Goal: Task Accomplishment & Management: Complete application form

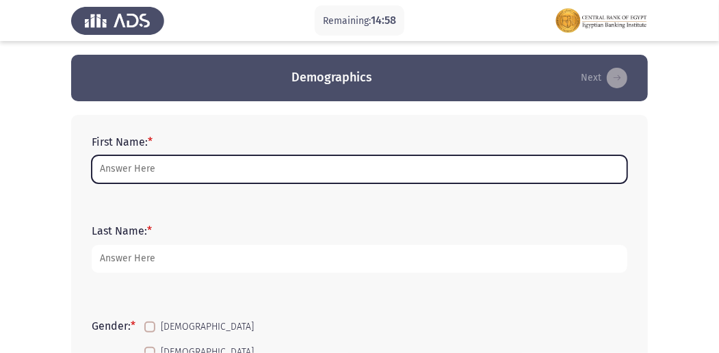
click at [239, 179] on input "First Name: *" at bounding box center [359, 169] width 535 height 28
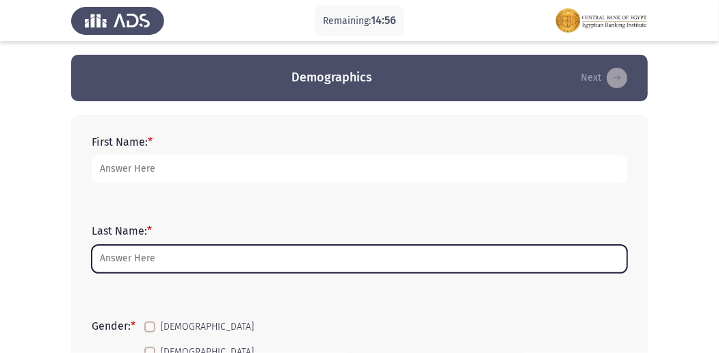
click at [101, 264] on input "Last Name: *" at bounding box center [359, 259] width 535 height 28
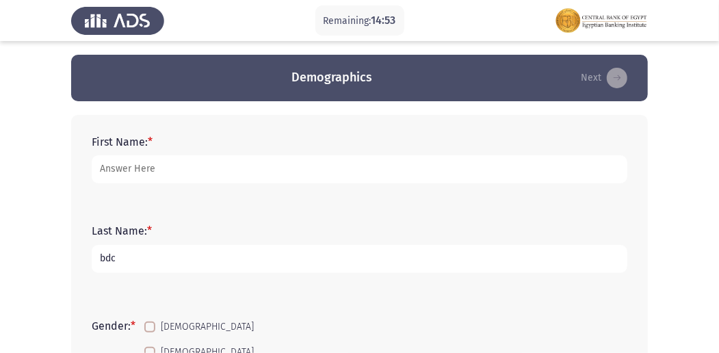
type input "bdc"
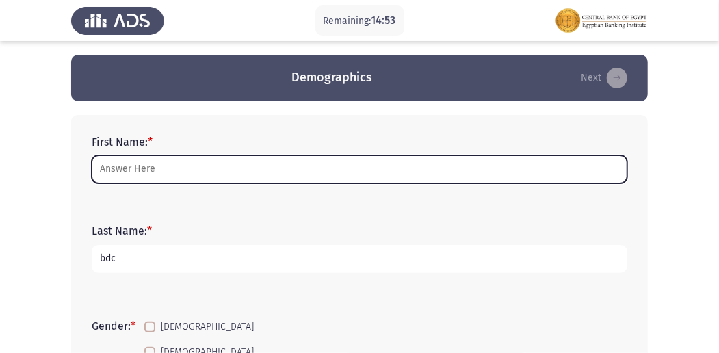
drag, startPoint x: 134, startPoint y: 171, endPoint x: 149, endPoint y: 161, distance: 17.8
click at [134, 171] on input "First Name: *" at bounding box center [359, 169] width 535 height 28
click at [168, 172] on input "First Name: *" at bounding box center [359, 169] width 535 height 28
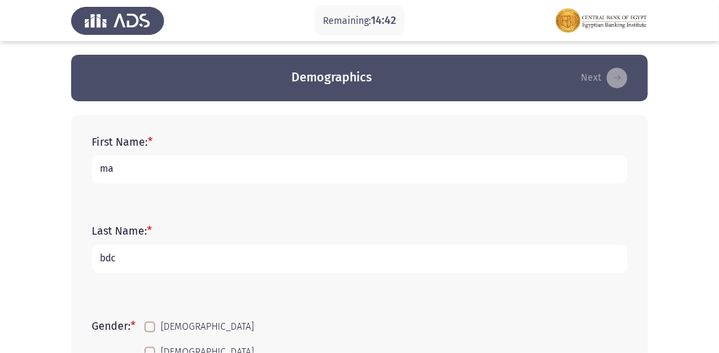
type input "m"
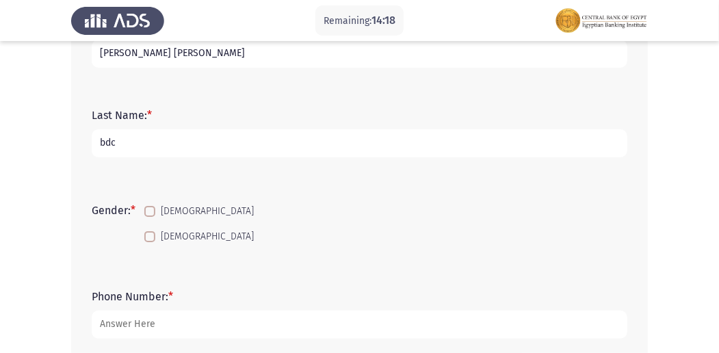
scroll to position [124, 0]
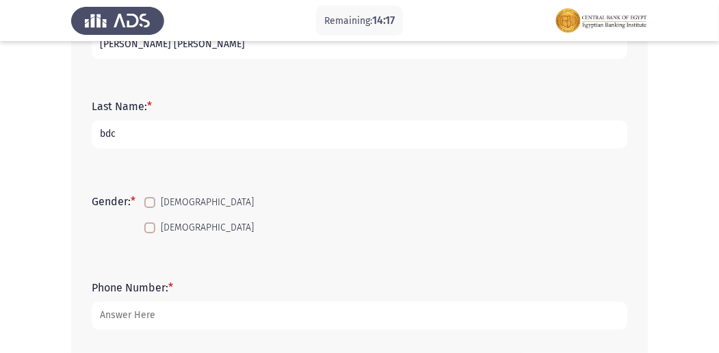
type input "[PERSON_NAME] [PERSON_NAME]"
click at [155, 227] on span at bounding box center [149, 227] width 11 height 11
click at [150, 233] on input "[DEMOGRAPHIC_DATA]" at bounding box center [149, 233] width 1 height 1
checkbox input "true"
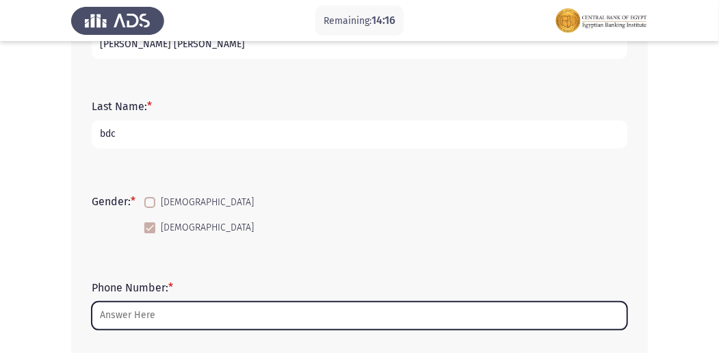
click at [164, 319] on input "Phone Number: *" at bounding box center [359, 316] width 535 height 28
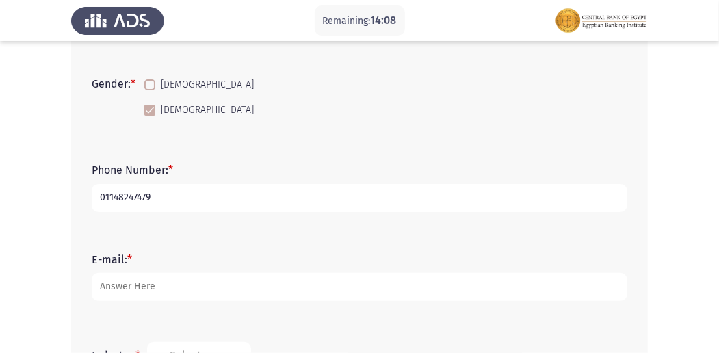
scroll to position [260, 0]
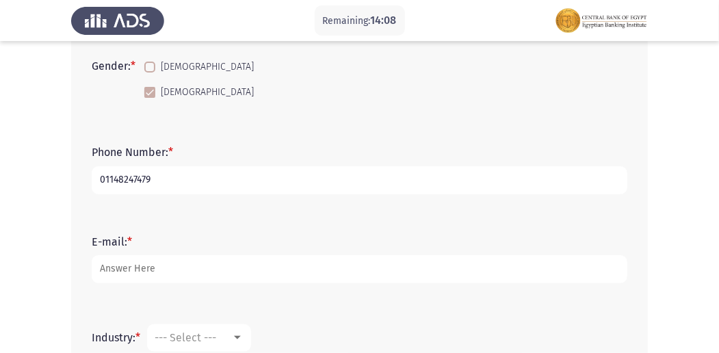
type input "01148247479"
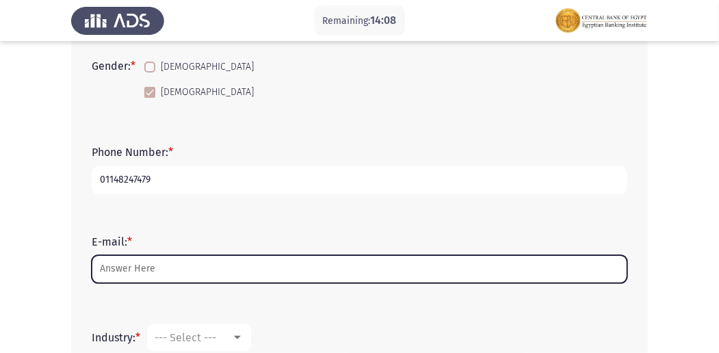
click at [379, 255] on input "E-mail: *" at bounding box center [359, 269] width 535 height 28
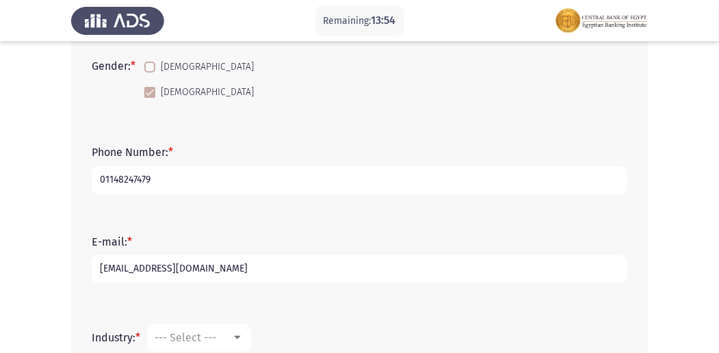
click at [154, 265] on input "[EMAIL_ADDRESS][DOMAIN_NAME]" at bounding box center [359, 269] width 535 height 28
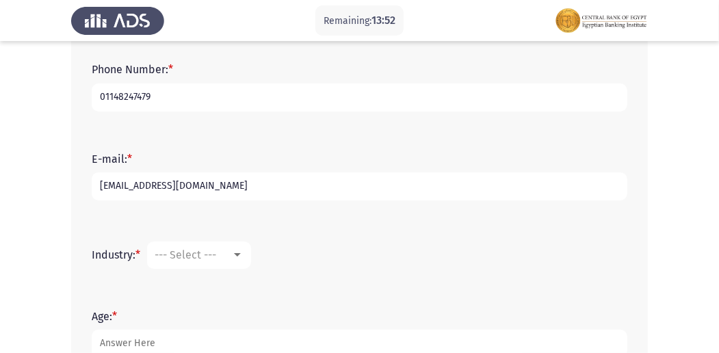
scroll to position [371, 0]
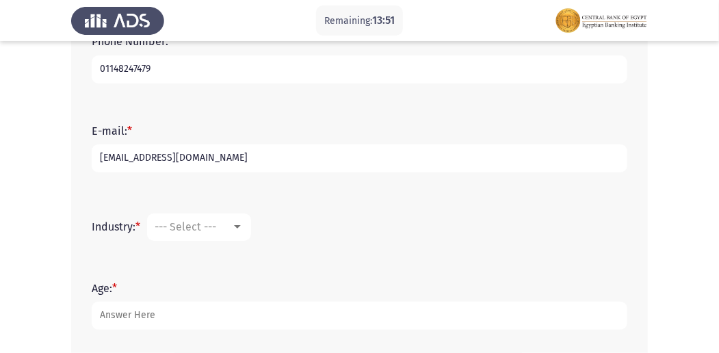
type input "[EMAIL_ADDRESS][DOMAIN_NAME]"
click at [241, 226] on div at bounding box center [237, 226] width 7 height 3
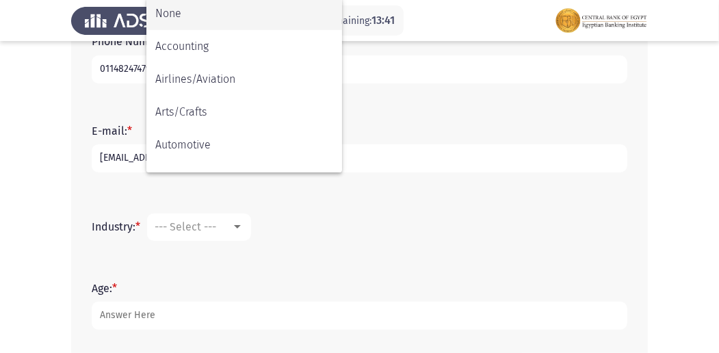
scroll to position [538, 0]
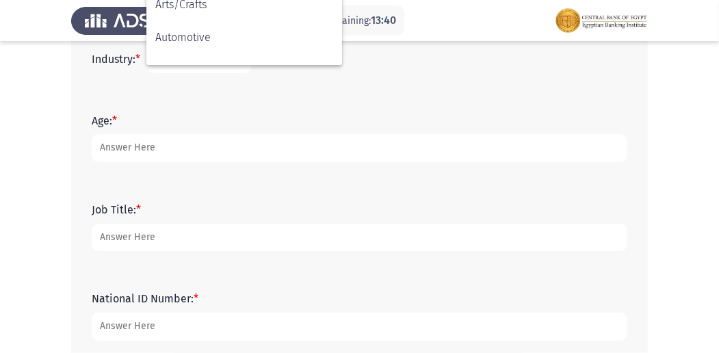
click at [167, 146] on div at bounding box center [359, 176] width 719 height 353
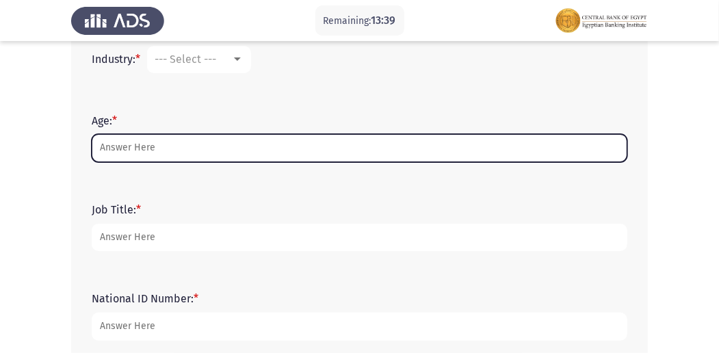
click at [167, 146] on input "Age: *" at bounding box center [359, 148] width 535 height 28
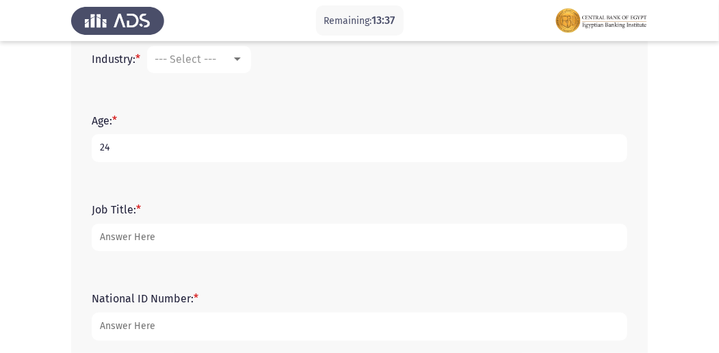
type input "24"
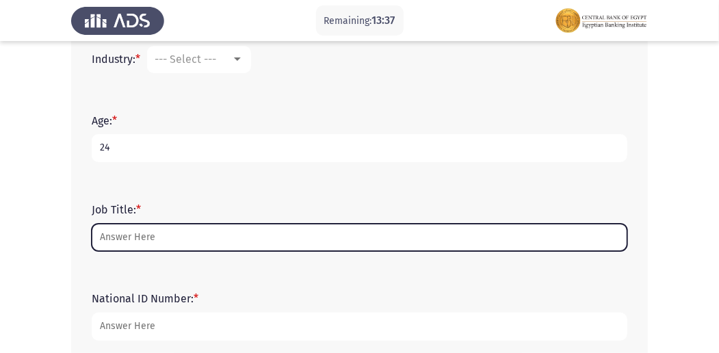
click at [192, 237] on input "Job Title: *" at bounding box center [359, 238] width 535 height 28
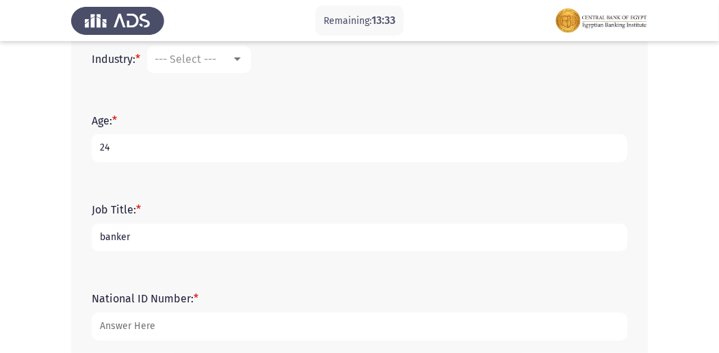
type input "banker"
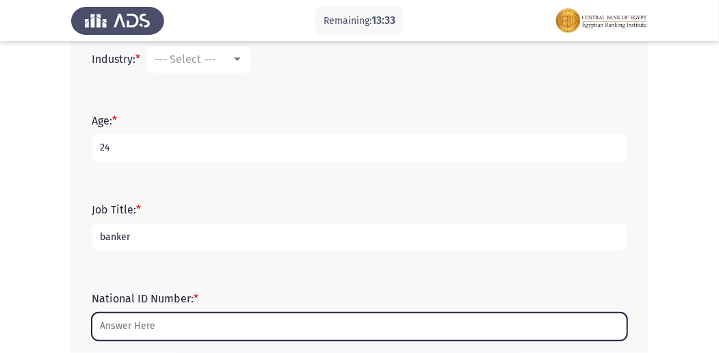
click at [205, 332] on input "National ID Number: *" at bounding box center [359, 326] width 535 height 28
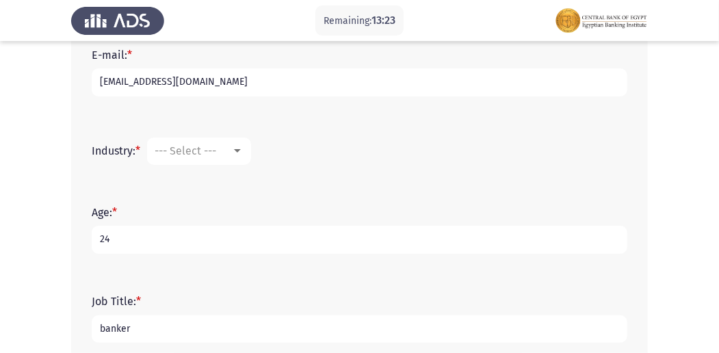
scroll to position [408, 0]
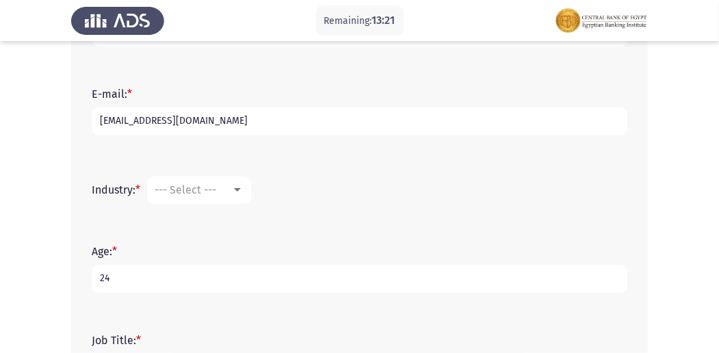
type input "30111080100206"
click at [241, 185] on div at bounding box center [237, 190] width 12 height 11
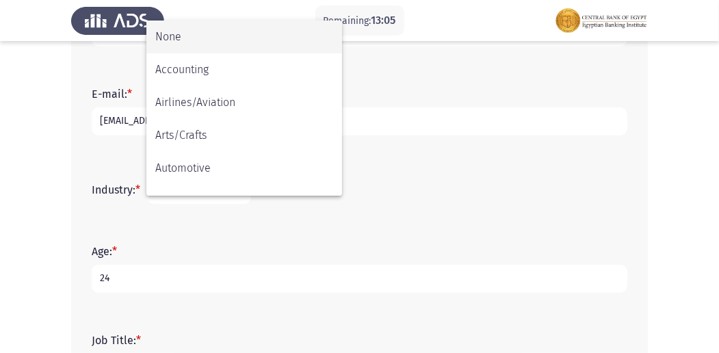
scroll to position [31, 0]
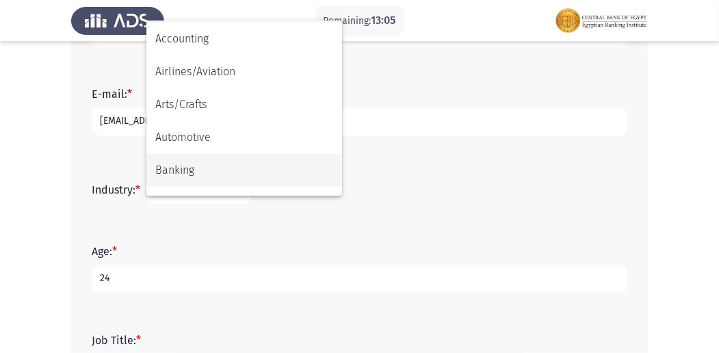
click at [220, 161] on span "Banking" at bounding box center [244, 170] width 178 height 33
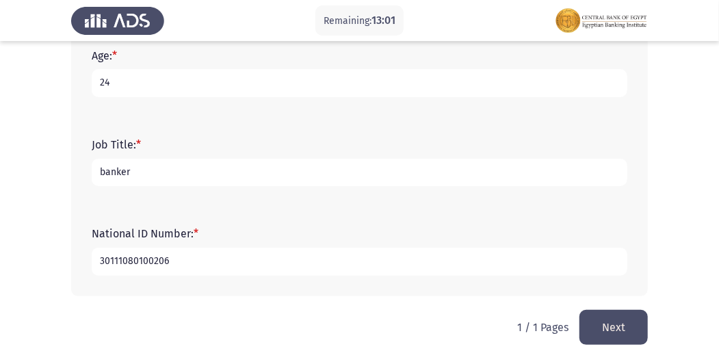
scroll to position [614, 0]
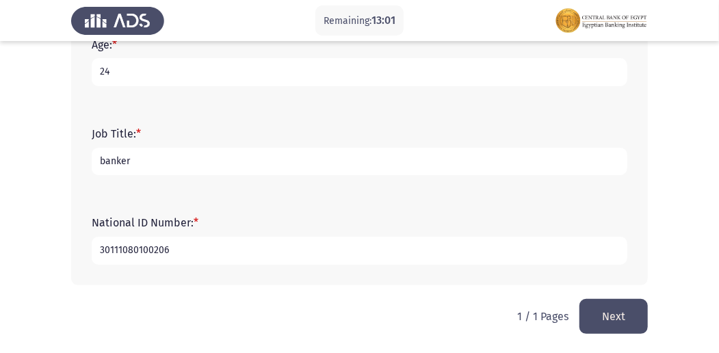
click at [598, 319] on button "Next" at bounding box center [613, 316] width 68 height 35
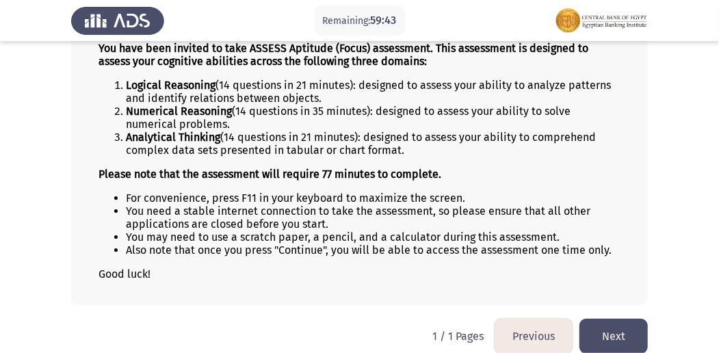
scroll to position [142, 0]
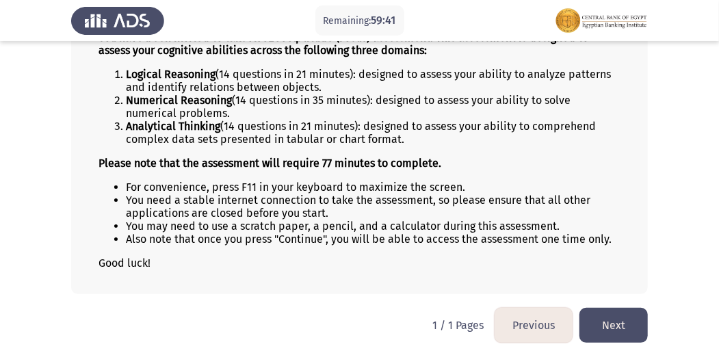
click at [626, 311] on button "Next" at bounding box center [613, 325] width 68 height 35
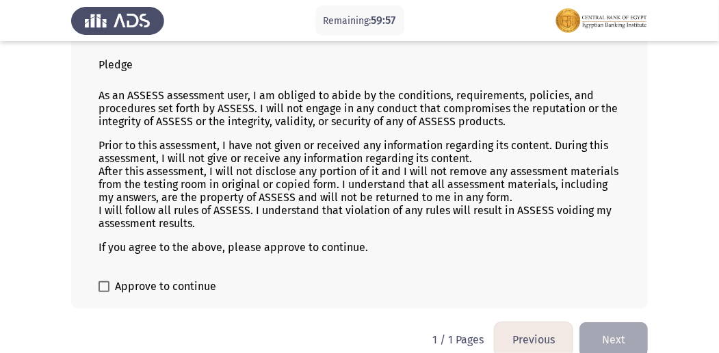
scroll to position [99, 0]
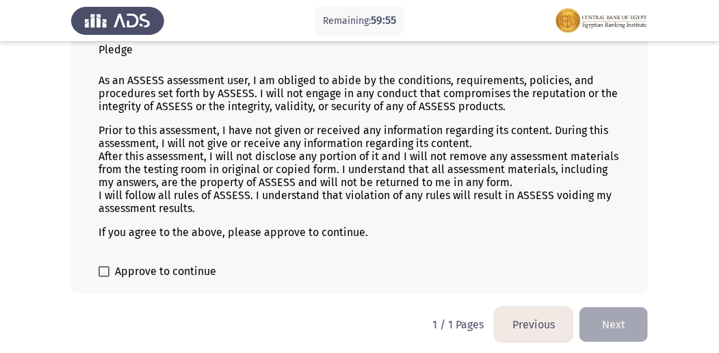
click at [112, 267] on label "Approve to continue" at bounding box center [157, 271] width 118 height 16
click at [104, 277] on input "Approve to continue" at bounding box center [103, 277] width 1 height 1
checkbox input "true"
click at [622, 308] on button "Next" at bounding box center [613, 324] width 68 height 35
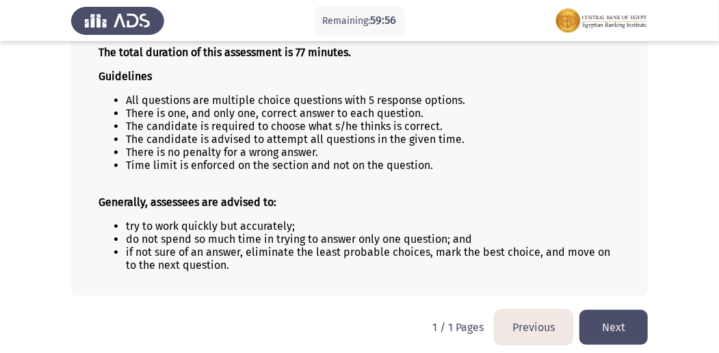
scroll to position [129, 0]
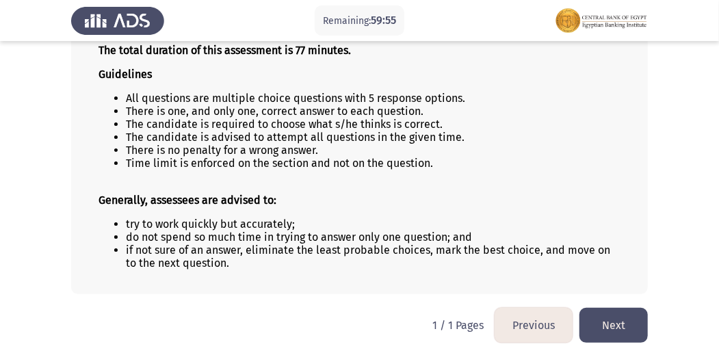
click at [628, 308] on button "Next" at bounding box center [613, 325] width 68 height 35
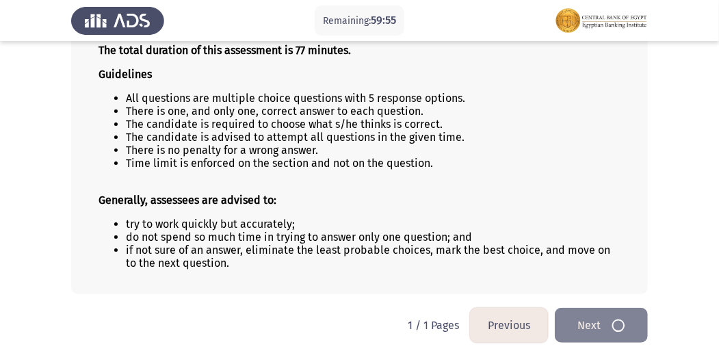
scroll to position [0, 0]
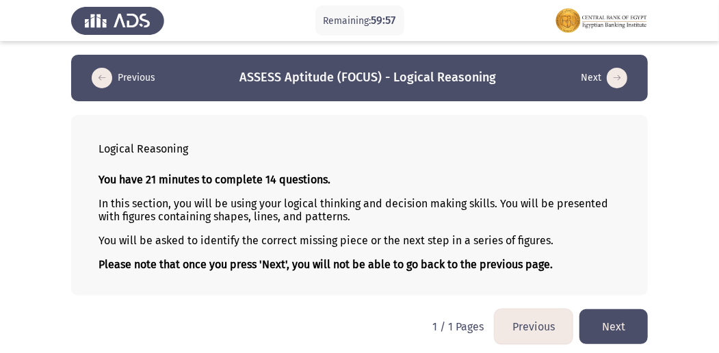
click at [635, 314] on button "Next" at bounding box center [613, 326] width 68 height 35
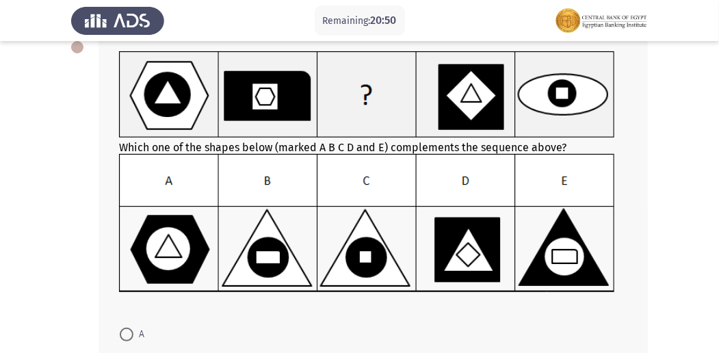
scroll to position [64, 0]
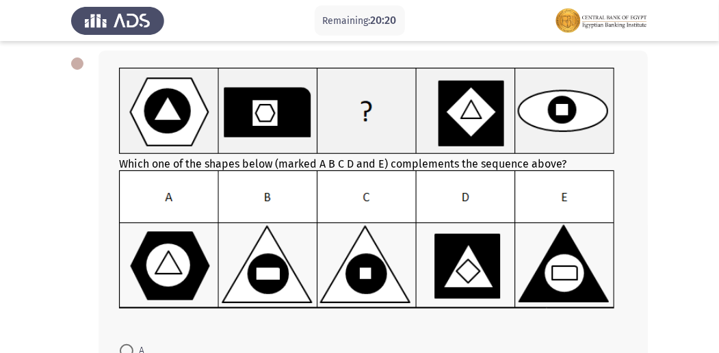
click at [271, 275] on img at bounding box center [367, 239] width 496 height 139
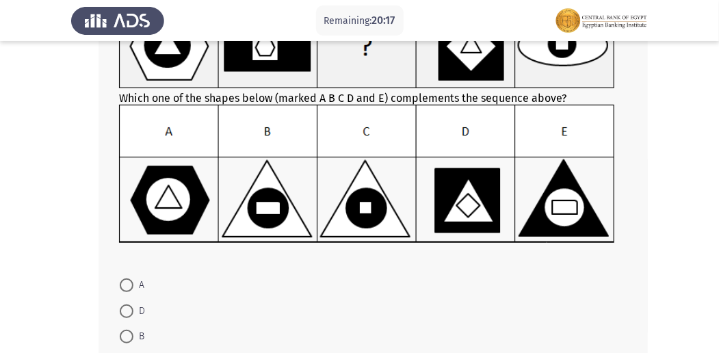
scroll to position [137, 0]
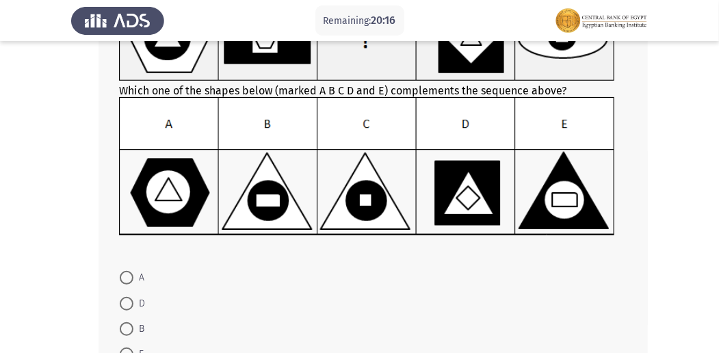
click at [127, 331] on span at bounding box center [127, 329] width 14 height 14
click at [127, 331] on input "B" at bounding box center [127, 329] width 14 height 14
radio input "true"
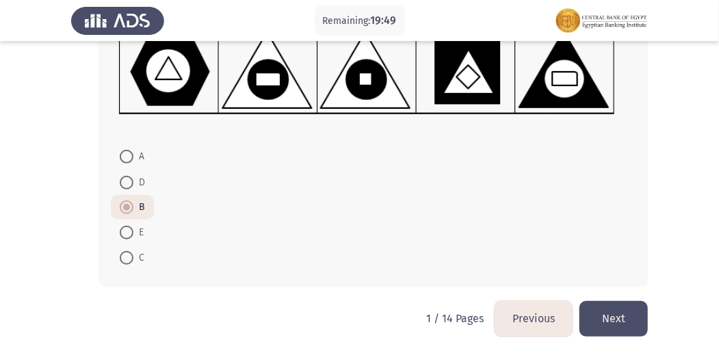
scroll to position [260, 0]
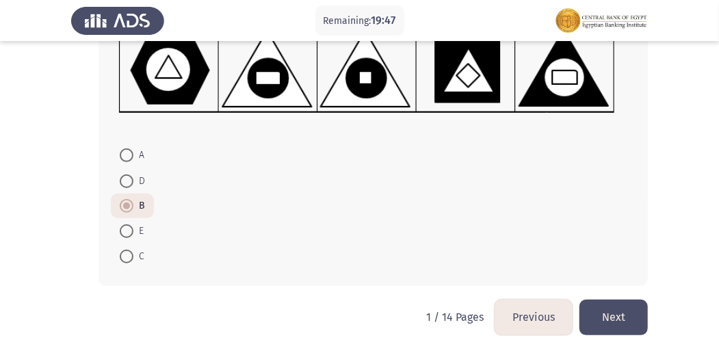
click at [623, 313] on button "Next" at bounding box center [613, 317] width 68 height 35
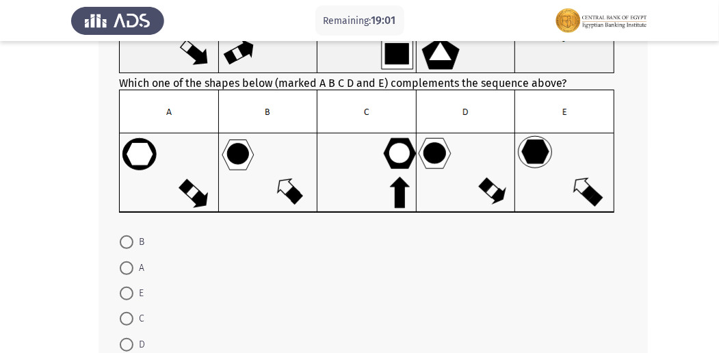
scroll to position [156, 0]
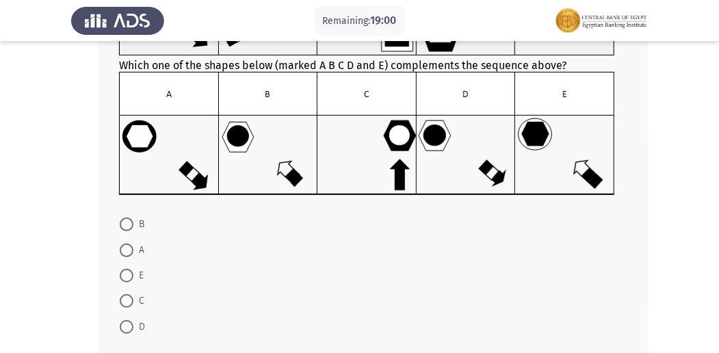
click at [126, 327] on span at bounding box center [127, 327] width 14 height 14
click at [126, 327] on input "D" at bounding box center [127, 327] width 14 height 14
radio input "true"
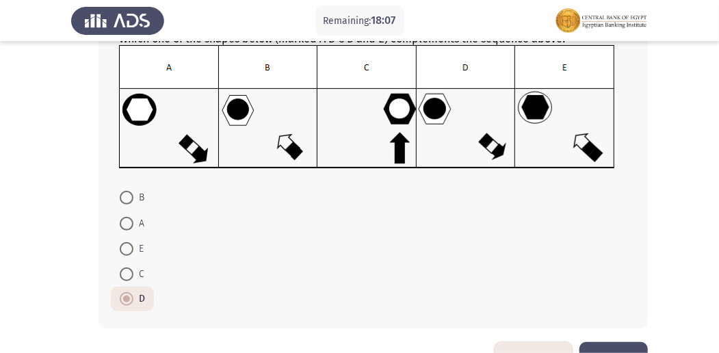
scroll to position [191, 0]
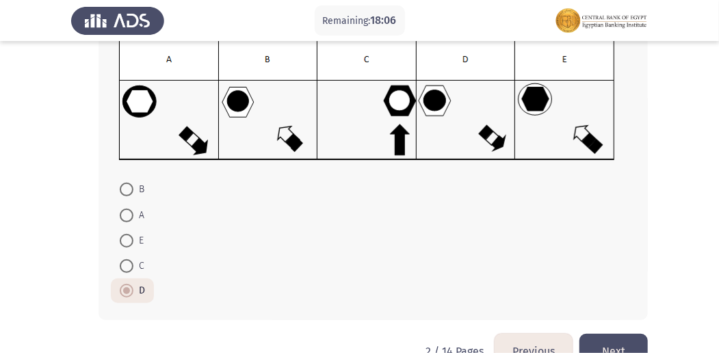
click at [624, 351] on button "Next" at bounding box center [613, 351] width 68 height 35
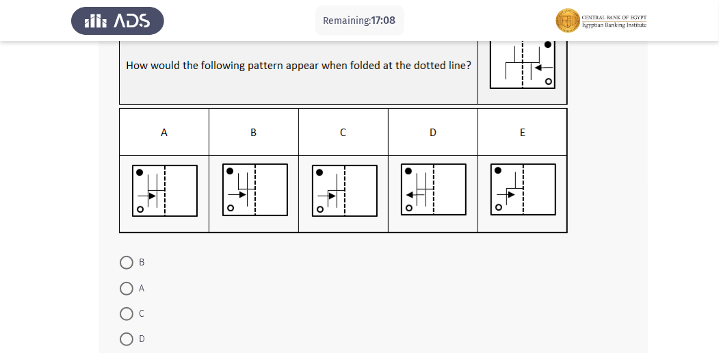
scroll to position [115, 0]
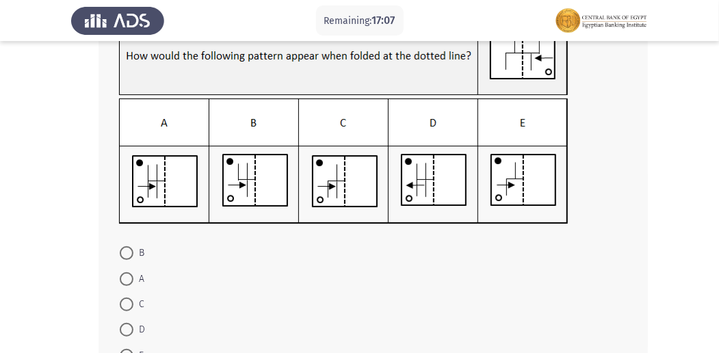
click at [130, 330] on span at bounding box center [127, 330] width 14 height 14
click at [130, 330] on input "D" at bounding box center [127, 330] width 14 height 14
radio input "true"
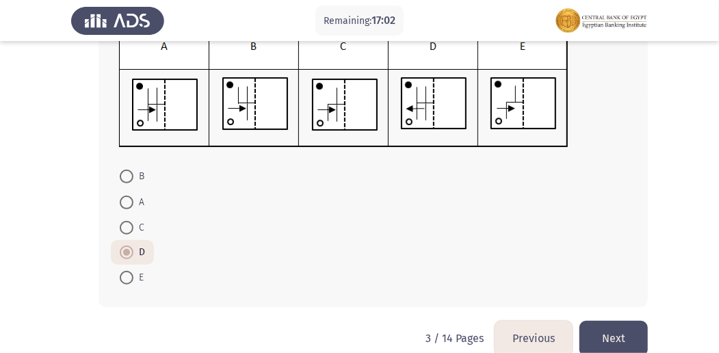
scroll to position [213, 0]
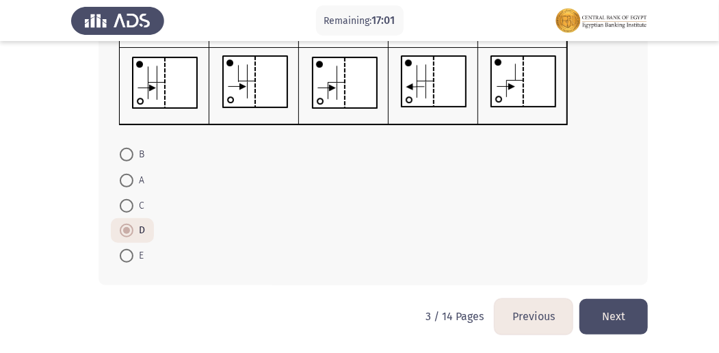
click at [630, 324] on button "Next" at bounding box center [613, 316] width 68 height 35
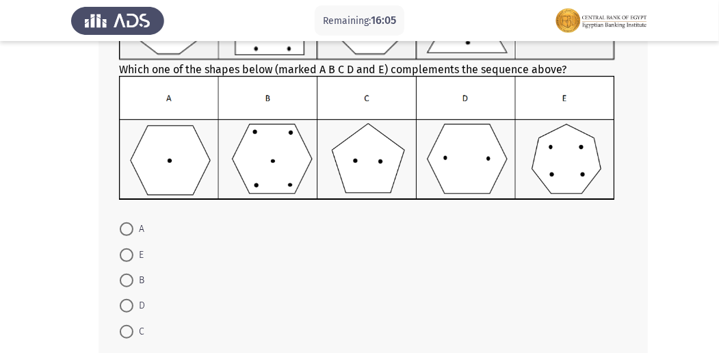
scroll to position [157, 0]
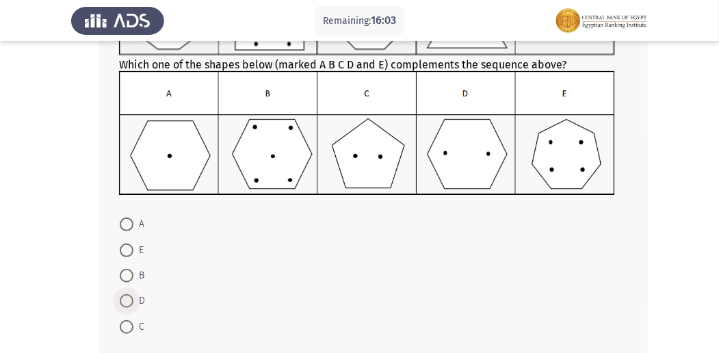
click at [127, 298] on span at bounding box center [127, 301] width 14 height 14
click at [127, 298] on input "D" at bounding box center [127, 301] width 14 height 14
radio input "true"
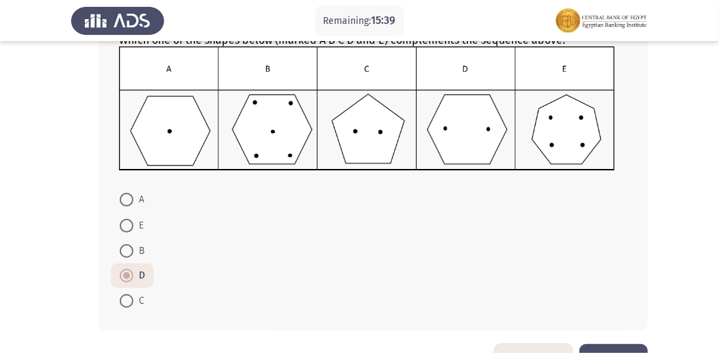
scroll to position [213, 0]
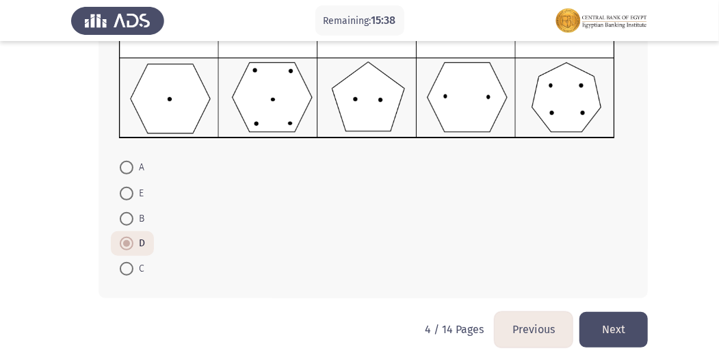
click at [620, 338] on button "Next" at bounding box center [613, 329] width 68 height 35
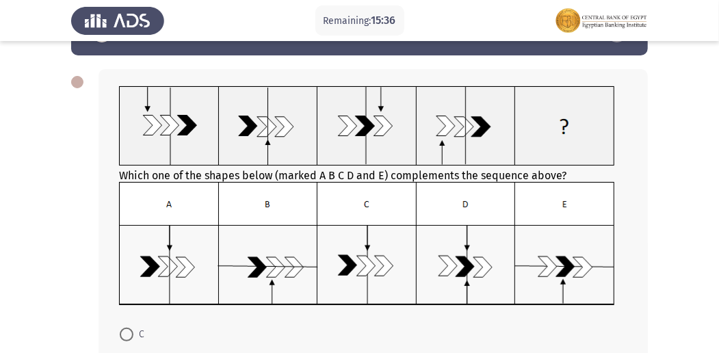
scroll to position [53, 0]
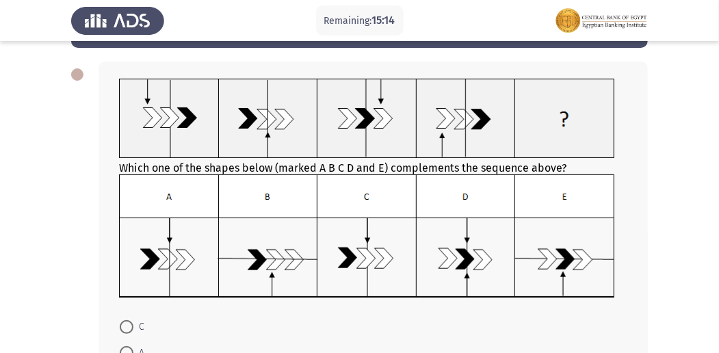
drag, startPoint x: 716, startPoint y: 66, endPoint x: 717, endPoint y: 83, distance: 17.1
click at [717, 83] on app-assessment-container "Remaining: 15:14 Previous ASSESS Aptitude (FOCUS) - Logical Reasoning Next Whic…" at bounding box center [359, 236] width 719 height 471
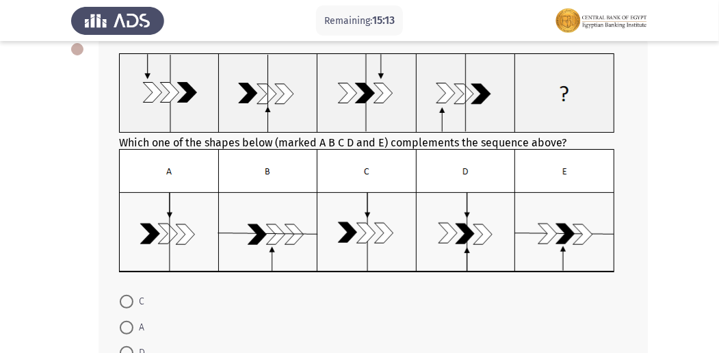
scroll to position [80, 0]
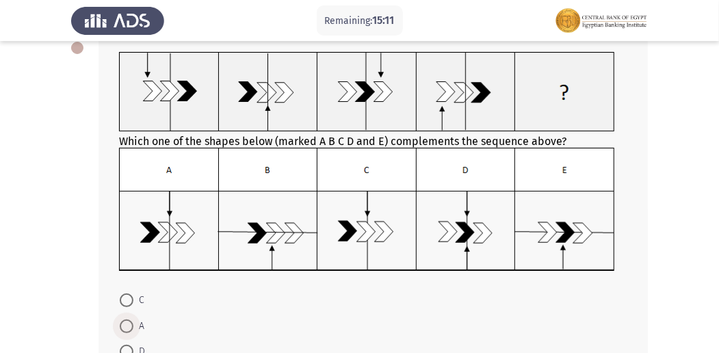
click at [129, 320] on span at bounding box center [127, 326] width 14 height 14
click at [129, 320] on input "A" at bounding box center [127, 326] width 14 height 14
radio input "true"
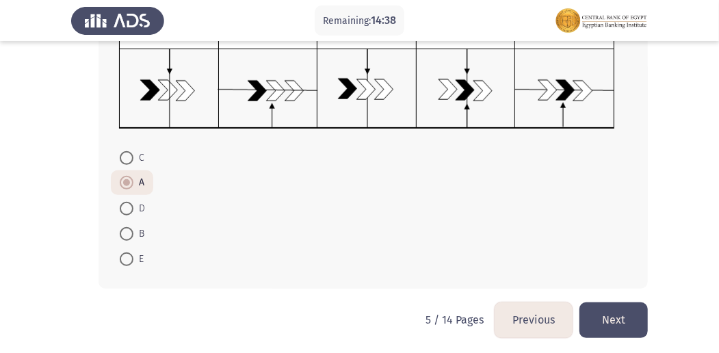
scroll to position [225, 0]
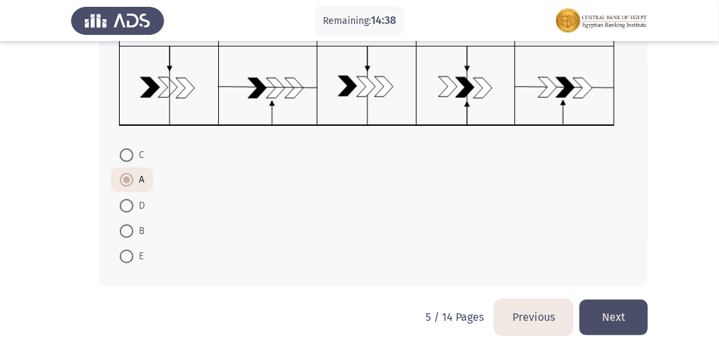
click at [607, 327] on button "Next" at bounding box center [613, 317] width 68 height 35
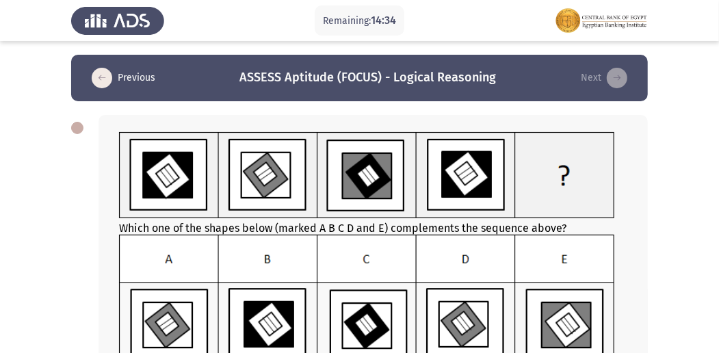
drag, startPoint x: 725, startPoint y: 137, endPoint x: 723, endPoint y: 196, distance: 58.8
click at [719, 196] on html "Remaining: 14:34 Previous ASSESS Aptitude (FOCUS) - Logical Reasoning Next Whic…" at bounding box center [359, 299] width 719 height 598
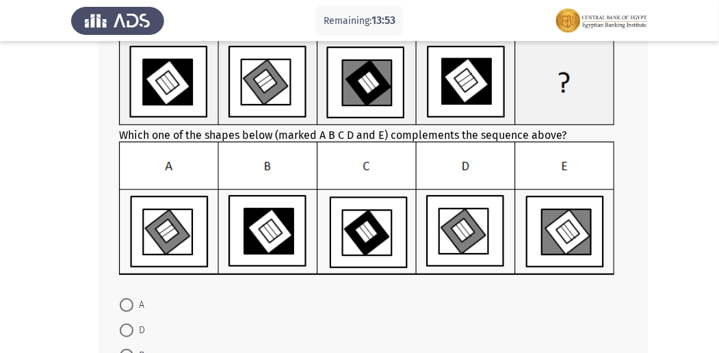
scroll to position [80, 0]
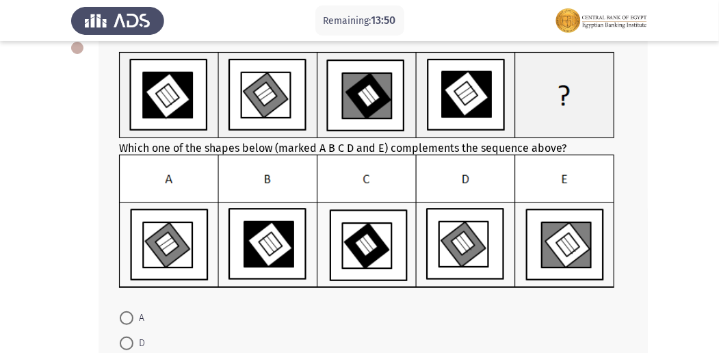
drag, startPoint x: 718, startPoint y: 128, endPoint x: 723, endPoint y: 152, distance: 24.6
click at [719, 152] on html "Remaining: 13:50 Previous ASSESS Aptitude (FOCUS) - Logical Reasoning Next Whic…" at bounding box center [359, 219] width 719 height 598
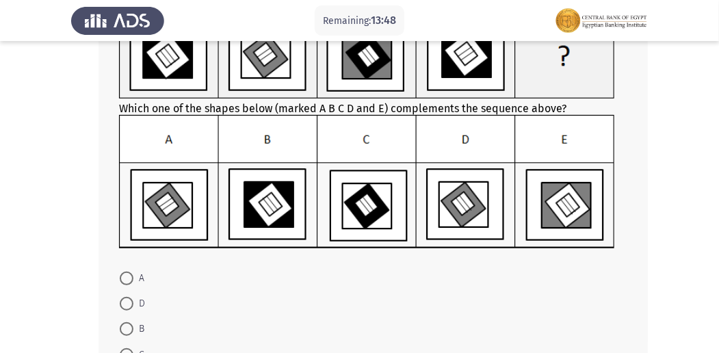
scroll to position [134, 0]
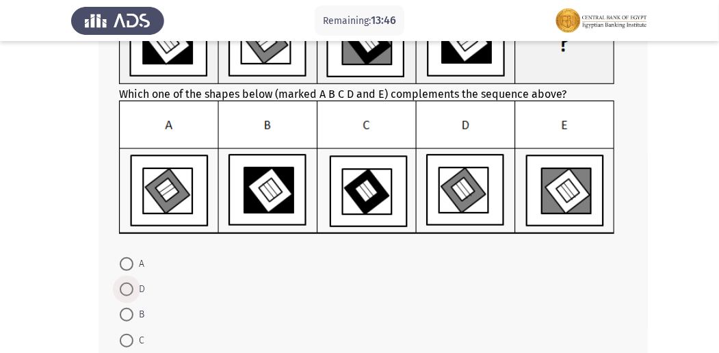
click at [132, 291] on span at bounding box center [127, 289] width 14 height 14
click at [132, 291] on input "D" at bounding box center [127, 289] width 14 height 14
radio input "true"
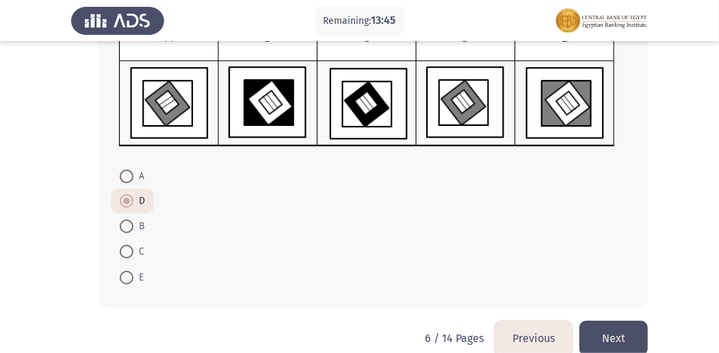
scroll to position [242, 0]
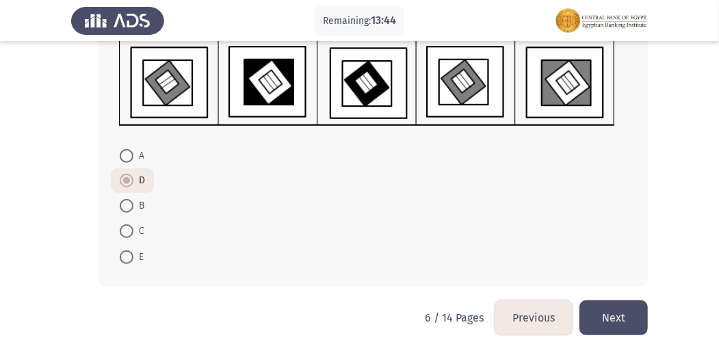
click at [614, 318] on button "Next" at bounding box center [613, 317] width 68 height 35
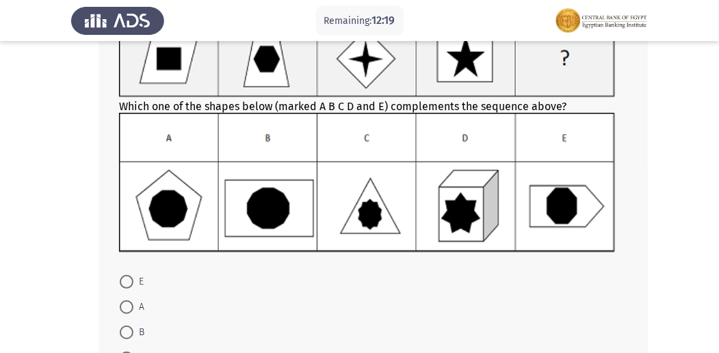
scroll to position [85, 0]
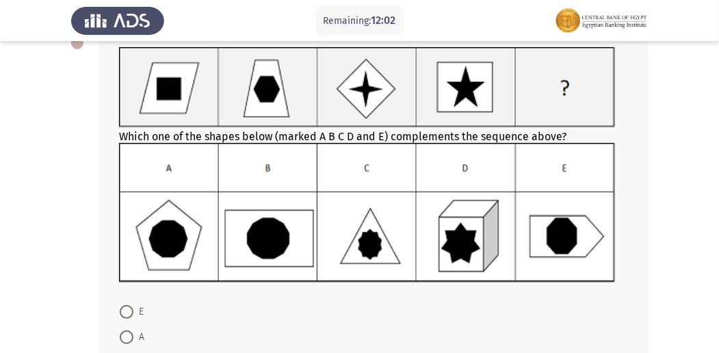
drag, startPoint x: 717, startPoint y: 146, endPoint x: 717, endPoint y: 164, distance: 18.5
click at [717, 164] on app-assessment-container "Remaining: 12:02 Previous ASSESS Aptitude (FOCUS) - Logical Reasoning Next Whic…" at bounding box center [359, 213] width 719 height 487
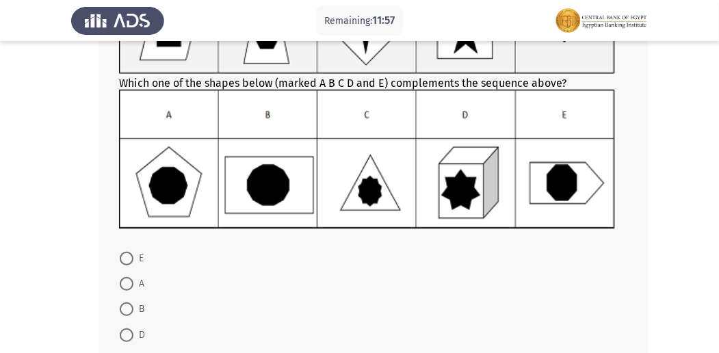
scroll to position [176, 0]
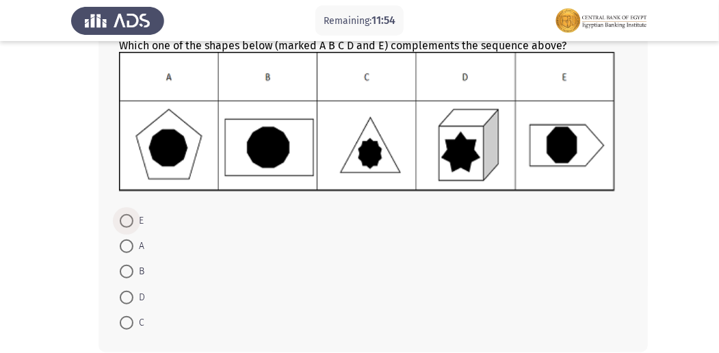
click at [133, 220] on span "E" at bounding box center [138, 221] width 10 height 16
click at [133, 220] on input "E" at bounding box center [127, 221] width 14 height 14
radio input "true"
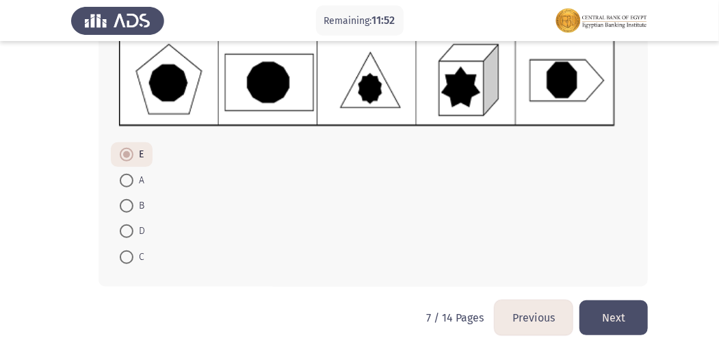
click at [606, 320] on button "Next" at bounding box center [613, 317] width 68 height 35
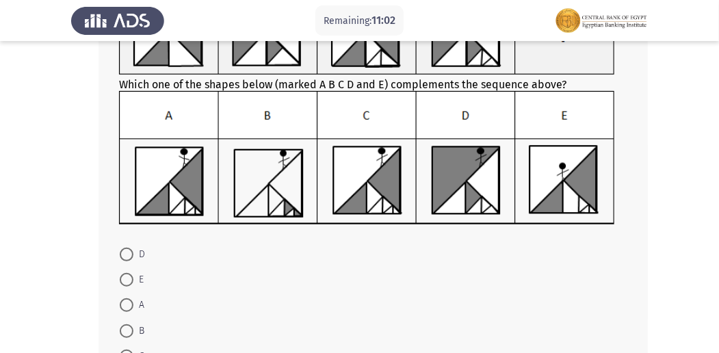
scroll to position [163, 0]
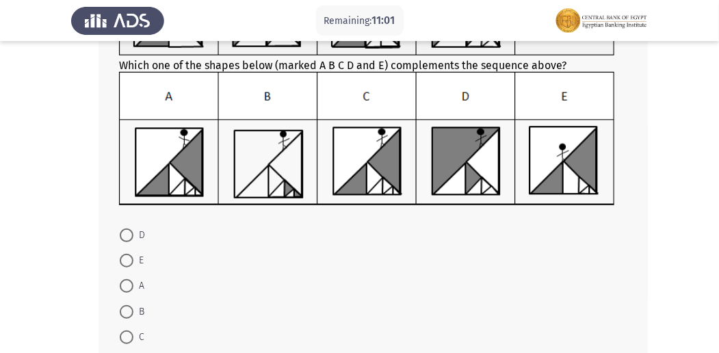
click at [130, 333] on span at bounding box center [127, 337] width 14 height 14
click at [130, 333] on input "C" at bounding box center [127, 337] width 14 height 14
radio input "true"
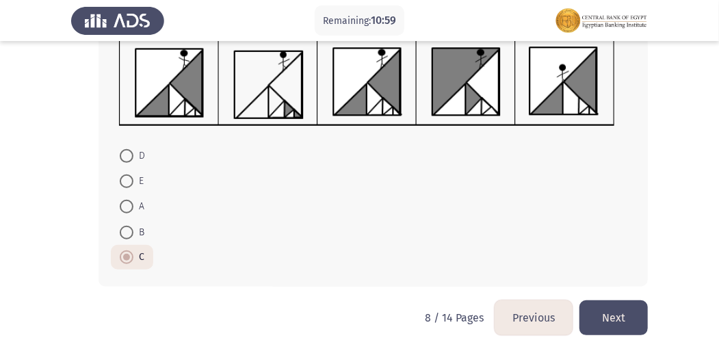
click at [621, 317] on button "Next" at bounding box center [613, 317] width 68 height 35
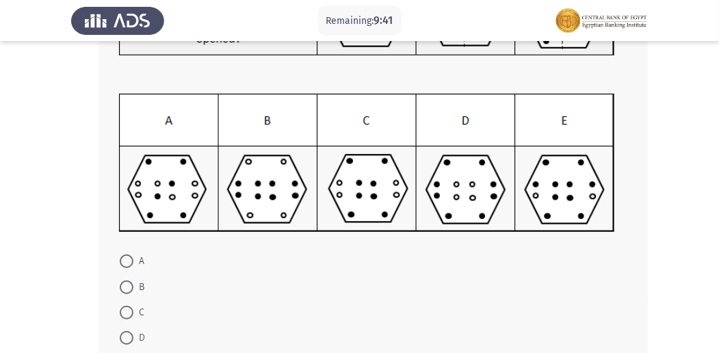
scroll to position [193, 0]
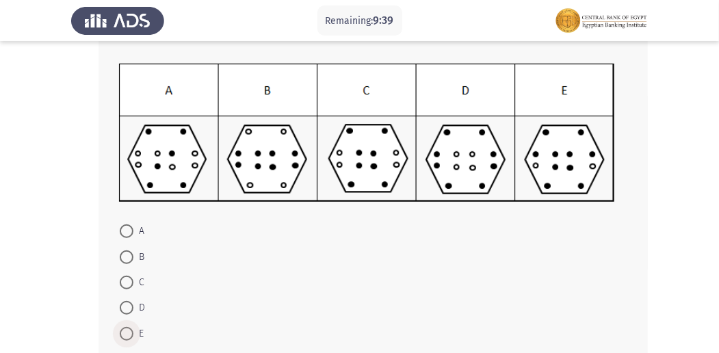
click at [137, 331] on span "E" at bounding box center [138, 333] width 10 height 16
click at [133, 331] on input "E" at bounding box center [127, 334] width 14 height 14
radio input "true"
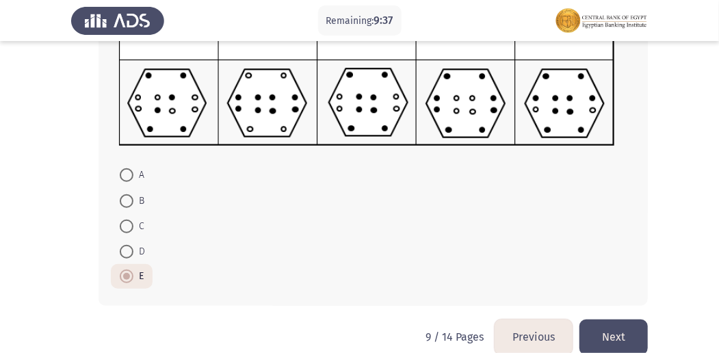
scroll to position [266, 0]
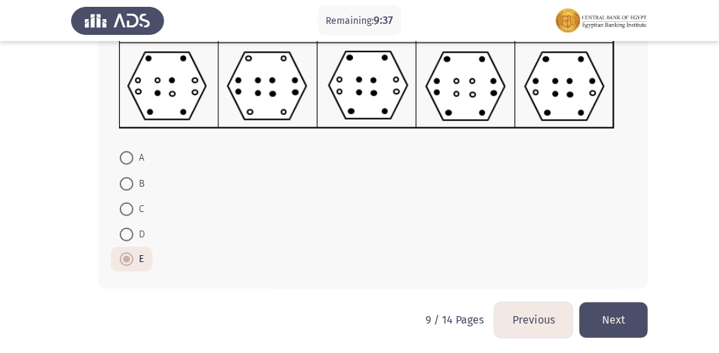
click at [613, 324] on button "Next" at bounding box center [613, 319] width 68 height 35
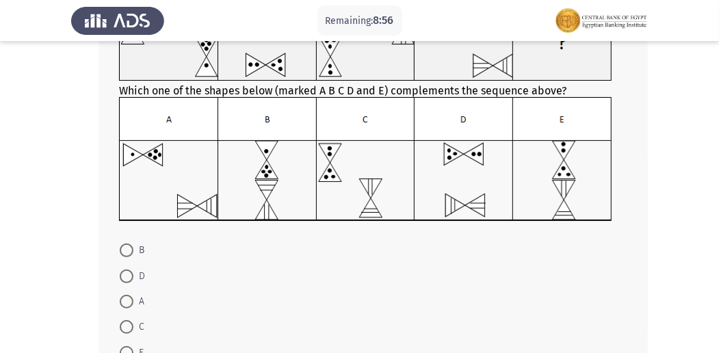
scroll to position [165, 0]
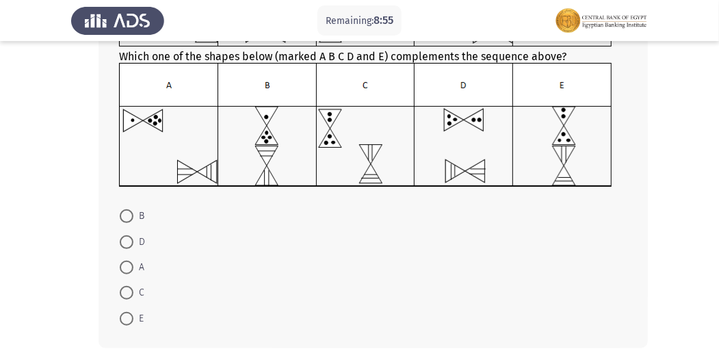
click at [121, 287] on span at bounding box center [127, 293] width 14 height 14
click at [121, 287] on input "C" at bounding box center [127, 293] width 14 height 14
radio input "true"
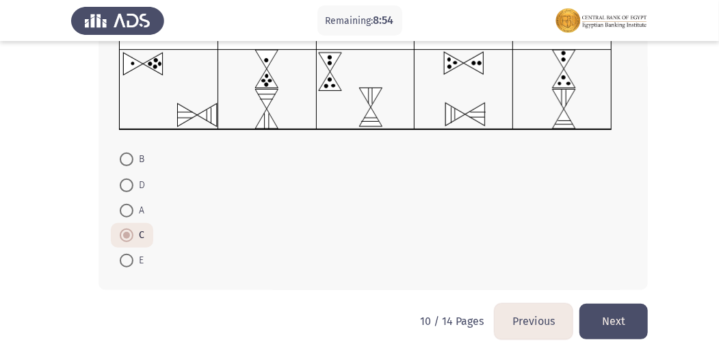
scroll to position [226, 0]
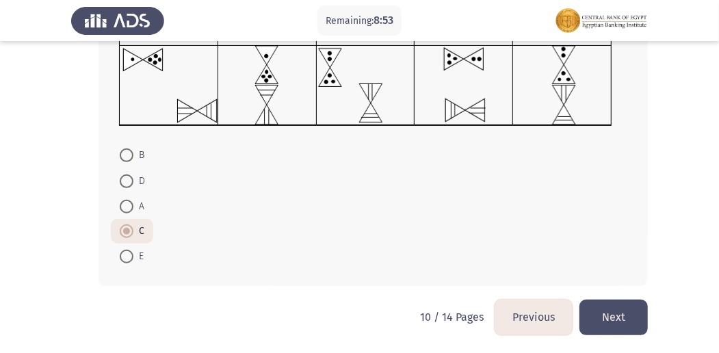
click at [630, 322] on button "Next" at bounding box center [613, 317] width 68 height 35
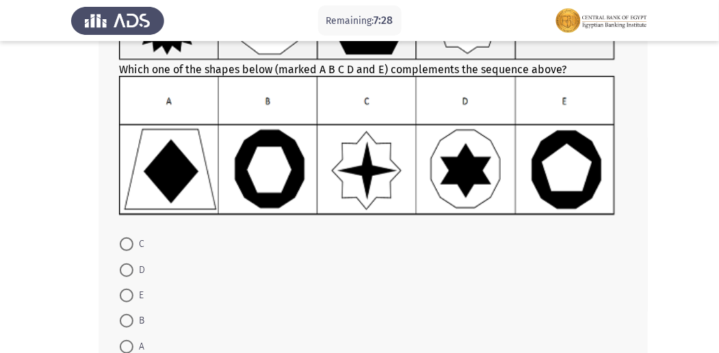
scroll to position [154, 0]
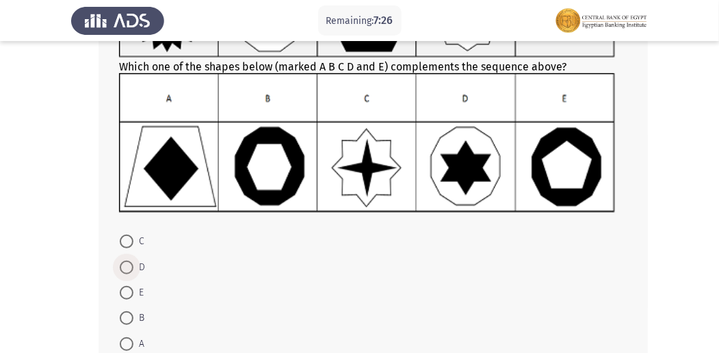
click at [130, 269] on span at bounding box center [127, 268] width 14 height 14
click at [130, 269] on input "D" at bounding box center [127, 268] width 14 height 14
radio input "true"
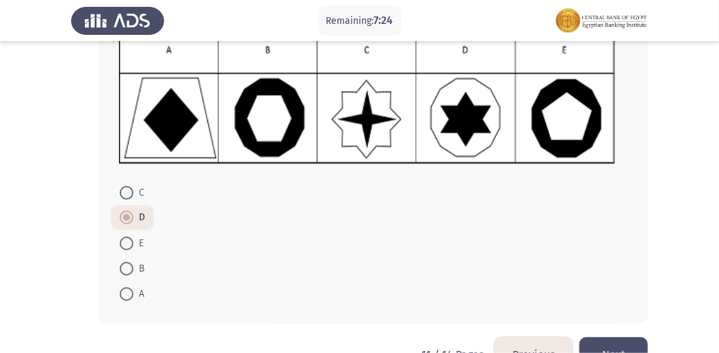
scroll to position [212, 0]
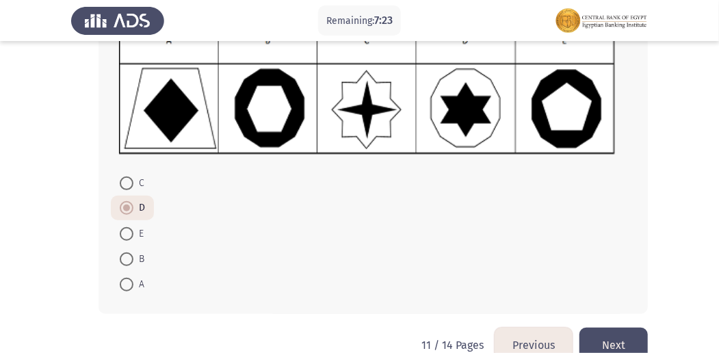
click at [610, 340] on button "Next" at bounding box center [613, 345] width 68 height 35
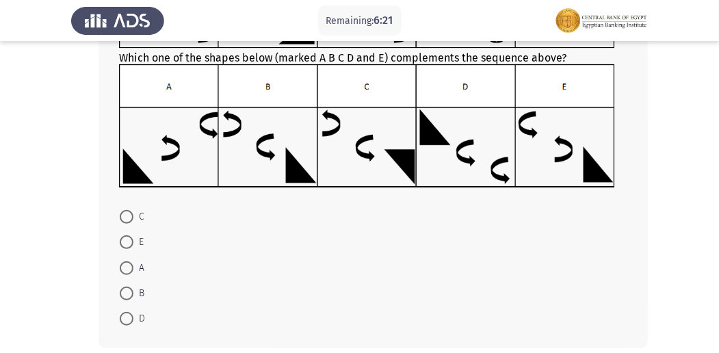
scroll to position [184, 0]
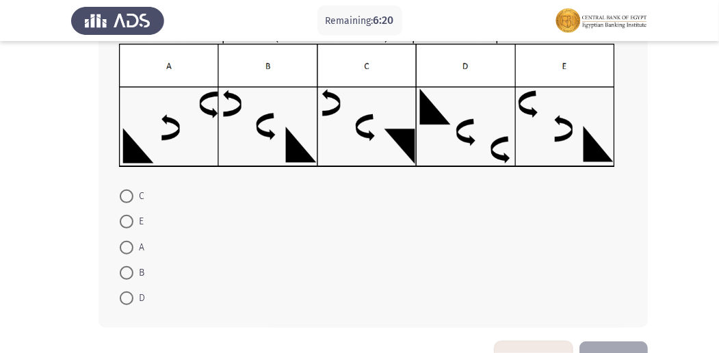
click at [118, 215] on mat-radio-button "E" at bounding box center [132, 221] width 42 height 25
click at [127, 217] on span at bounding box center [127, 222] width 14 height 14
click at [127, 217] on input "E" at bounding box center [127, 222] width 14 height 14
radio input "true"
click at [628, 345] on button "Next" at bounding box center [613, 358] width 68 height 35
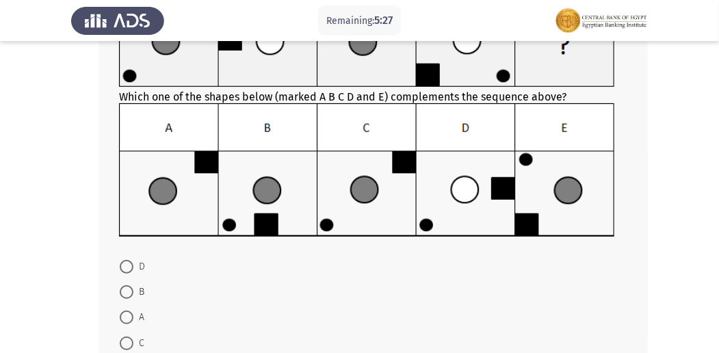
scroll to position [170, 0]
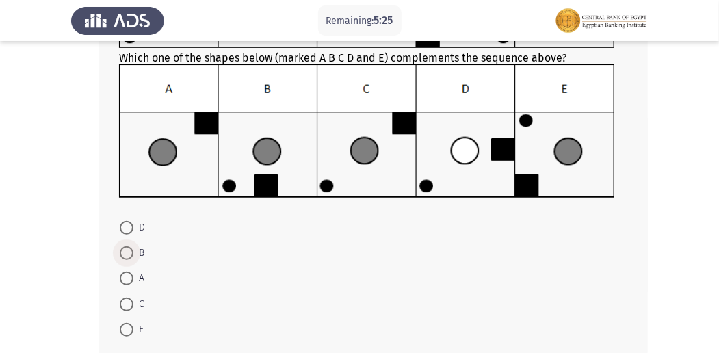
click at [133, 254] on span at bounding box center [127, 253] width 14 height 14
click at [133, 254] on input "B" at bounding box center [127, 253] width 14 height 14
radio input "true"
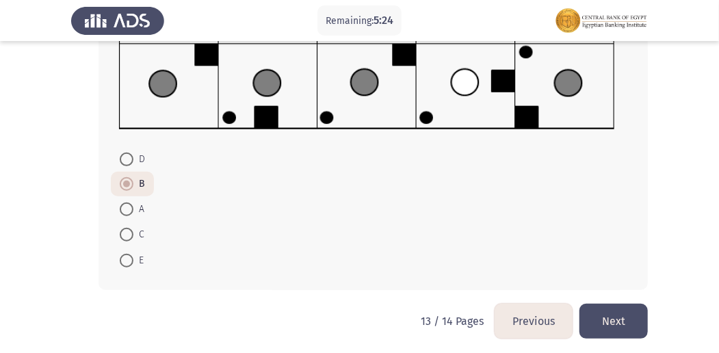
scroll to position [241, 0]
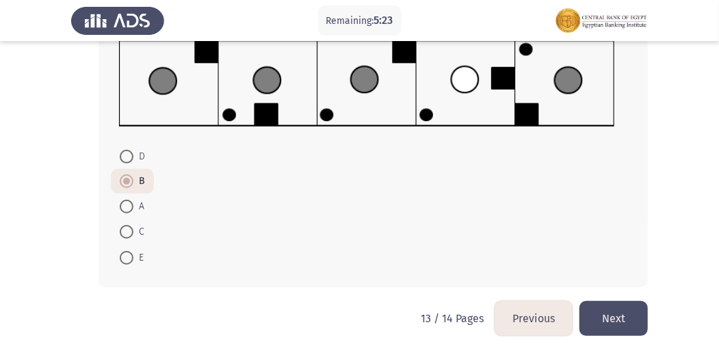
click at [629, 330] on button "Next" at bounding box center [613, 318] width 68 height 35
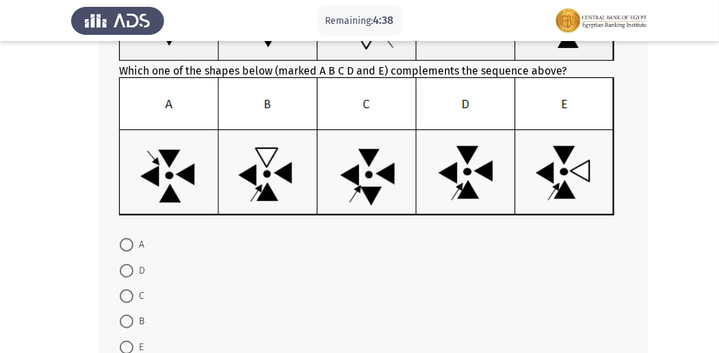
scroll to position [160, 0]
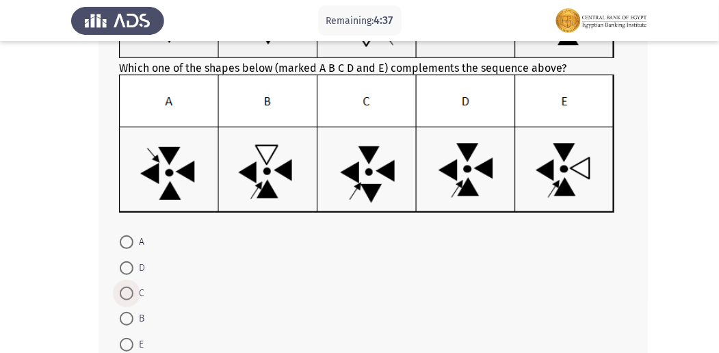
click at [134, 291] on span "C" at bounding box center [138, 293] width 11 height 16
click at [133, 291] on input "C" at bounding box center [127, 294] width 14 height 14
radio input "true"
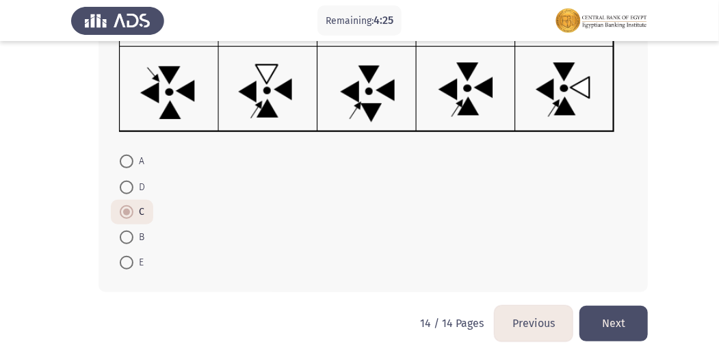
scroll to position [247, 0]
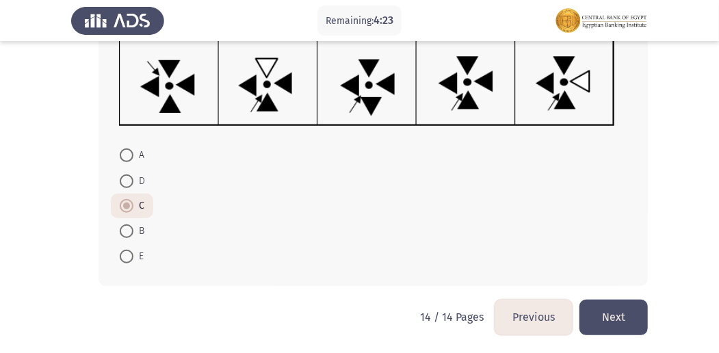
click at [610, 310] on button "Next" at bounding box center [613, 317] width 68 height 35
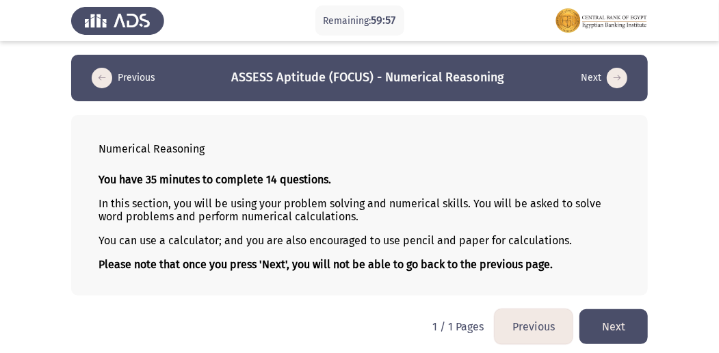
scroll to position [3, 0]
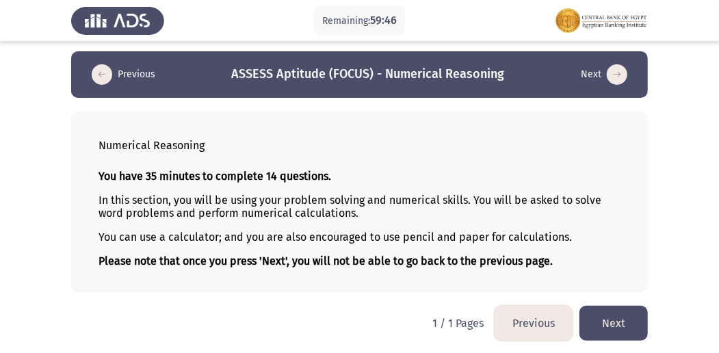
click at [622, 321] on button "Next" at bounding box center [613, 323] width 68 height 35
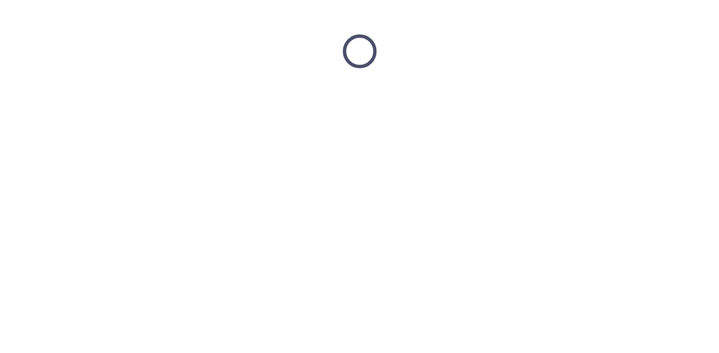
scroll to position [0, 0]
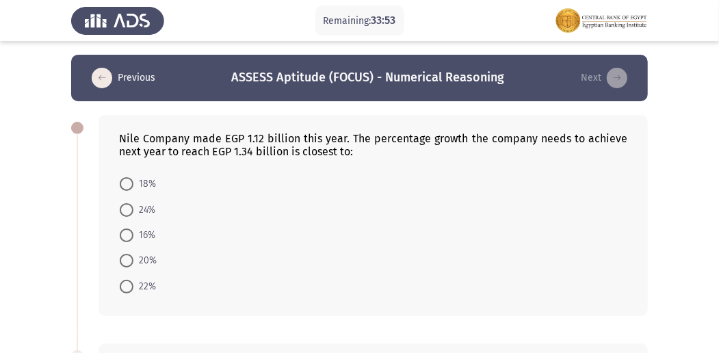
click at [129, 265] on span at bounding box center [127, 261] width 14 height 14
click at [129, 265] on input "20%" at bounding box center [127, 261] width 14 height 14
radio input "true"
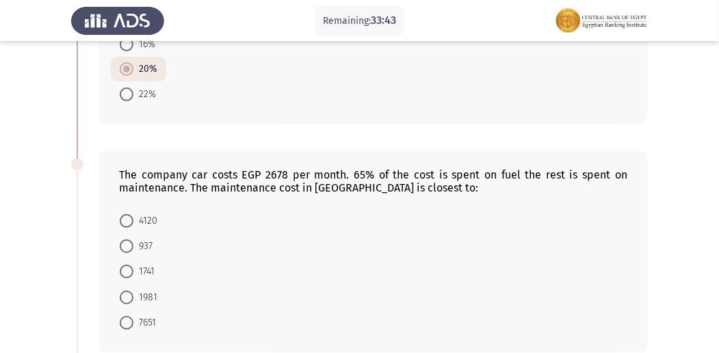
scroll to position [233, 0]
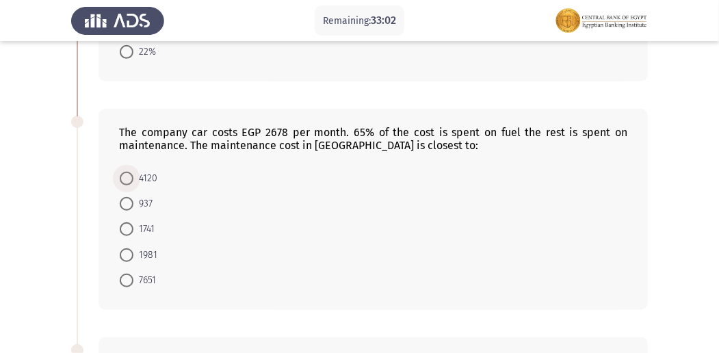
click at [127, 172] on span at bounding box center [127, 179] width 14 height 14
click at [127, 172] on input "4120" at bounding box center [127, 179] width 14 height 14
radio input "true"
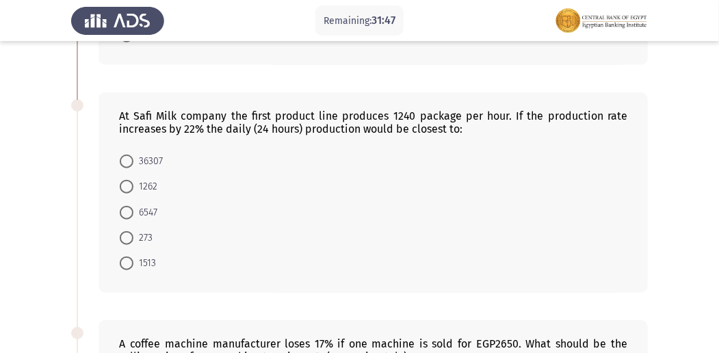
scroll to position [484, 0]
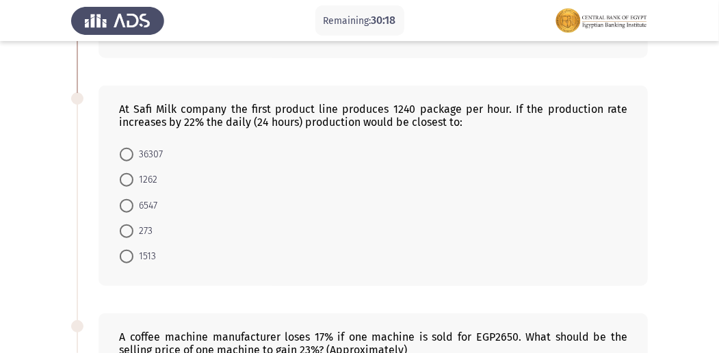
click at [131, 150] on span at bounding box center [127, 155] width 14 height 14
click at [131, 150] on input "36307" at bounding box center [127, 155] width 14 height 14
radio input "true"
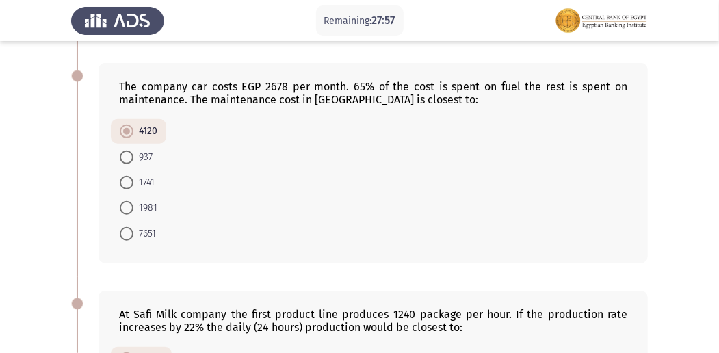
scroll to position [233, 0]
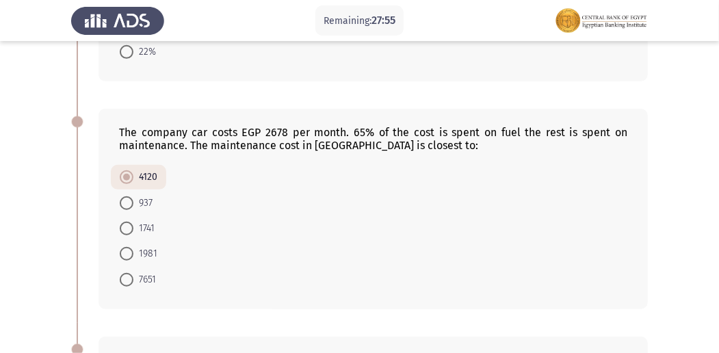
click at [136, 199] on span "937" at bounding box center [142, 203] width 19 height 16
click at [133, 199] on input "937" at bounding box center [127, 203] width 14 height 14
radio input "true"
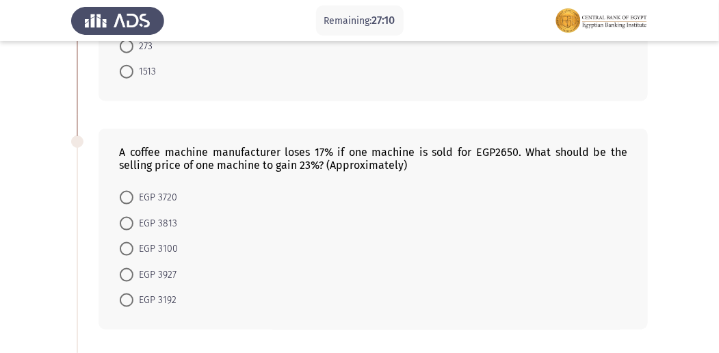
scroll to position [691, 0]
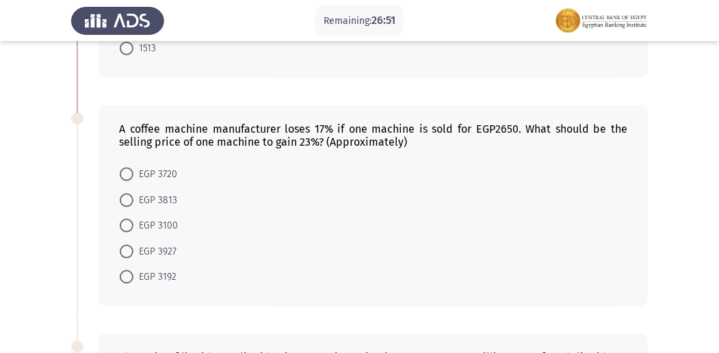
click at [124, 168] on span at bounding box center [127, 175] width 14 height 14
click at [124, 168] on input "EGP 3720" at bounding box center [127, 175] width 14 height 14
radio input "true"
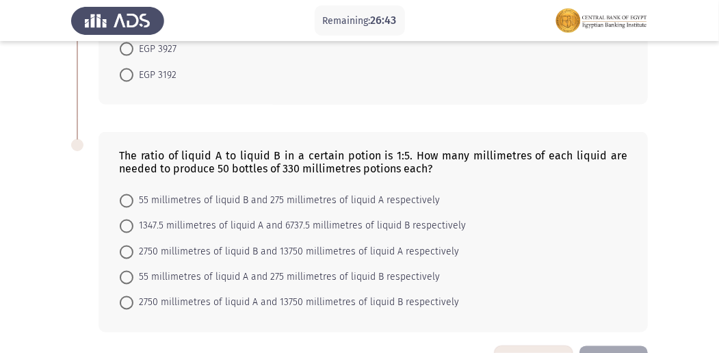
scroll to position [933, 0]
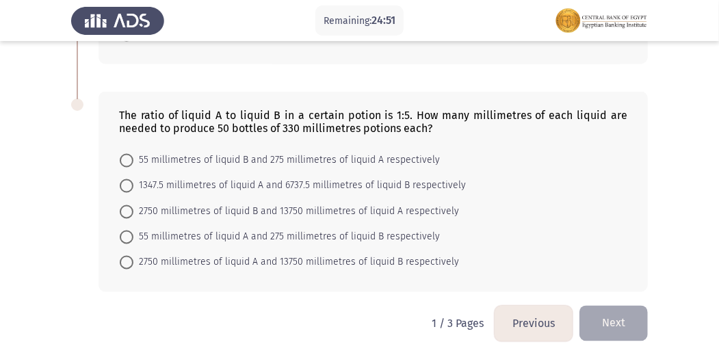
click at [122, 230] on span at bounding box center [127, 237] width 14 height 14
click at [122, 230] on input "55 millimetres of liquid A and 275 millimetres of liquid B respectively" at bounding box center [127, 237] width 14 height 14
radio input "true"
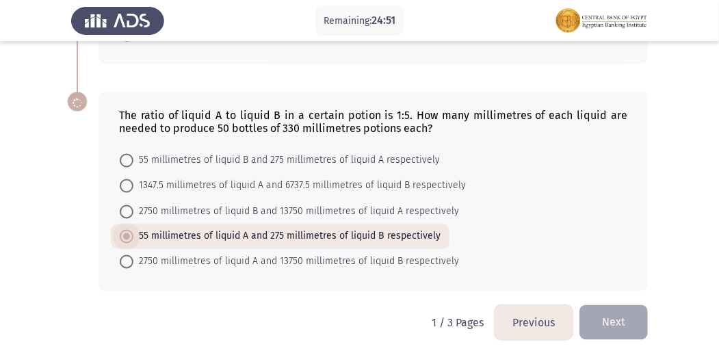
scroll to position [932, 0]
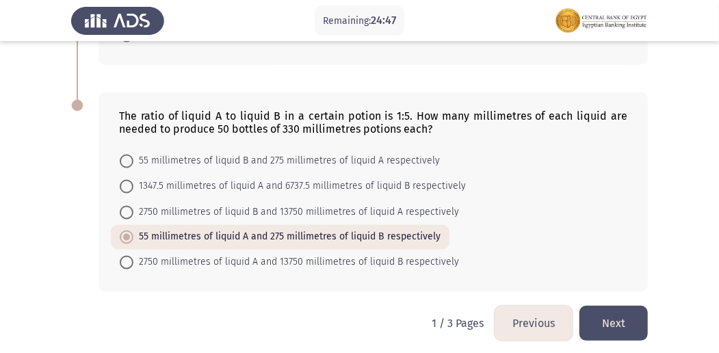
click at [626, 312] on button "Next" at bounding box center [613, 323] width 68 height 35
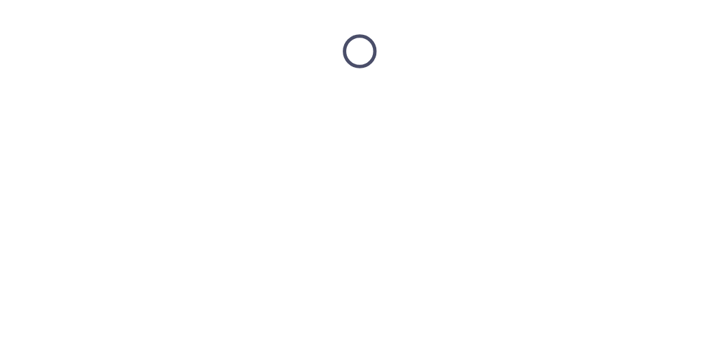
scroll to position [0, 0]
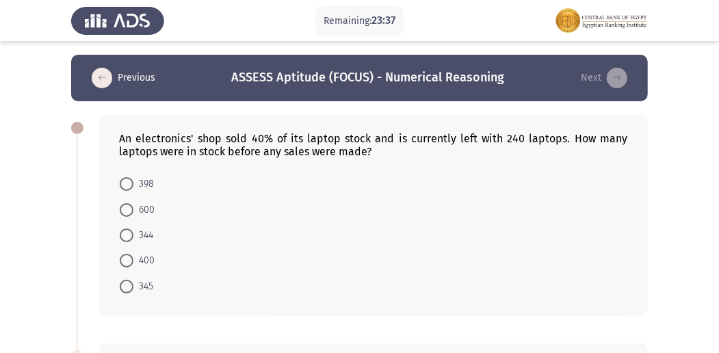
click at [127, 207] on span at bounding box center [127, 210] width 14 height 14
click at [127, 207] on input "600" at bounding box center [127, 210] width 14 height 14
radio input "true"
click at [127, 260] on span at bounding box center [127, 260] width 14 height 14
click at [127, 260] on input "400" at bounding box center [127, 260] width 14 height 14
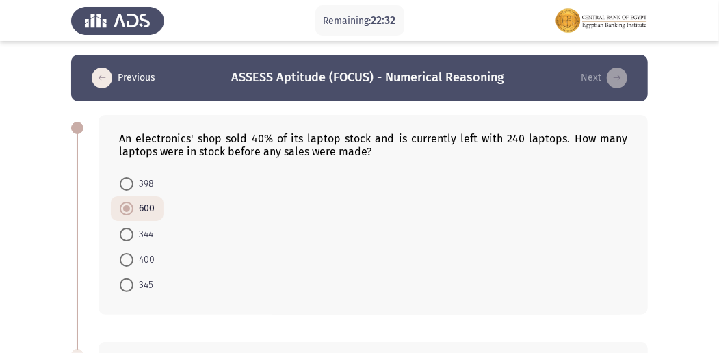
radio input "true"
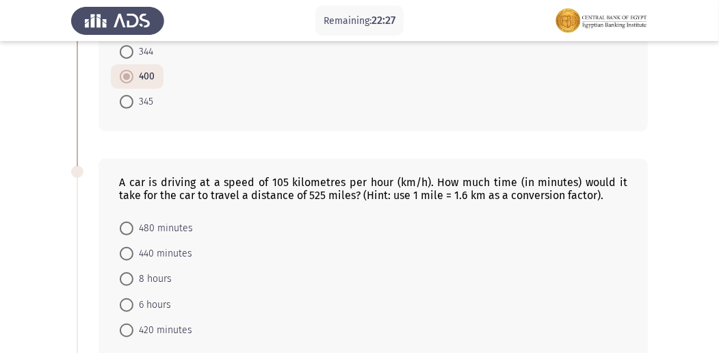
scroll to position [248, 0]
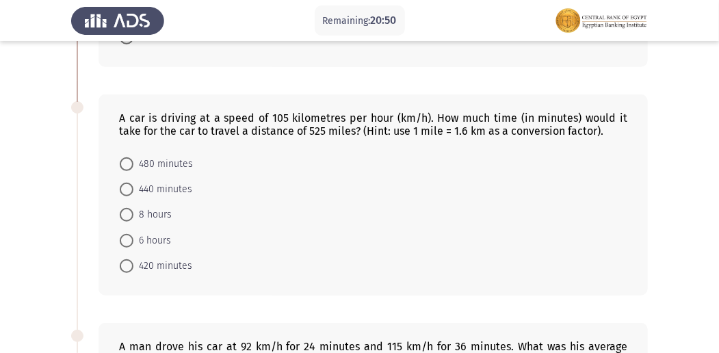
click at [129, 156] on label "480 minutes" at bounding box center [156, 164] width 73 height 16
click at [129, 157] on input "480 minutes" at bounding box center [127, 164] width 14 height 14
radio input "true"
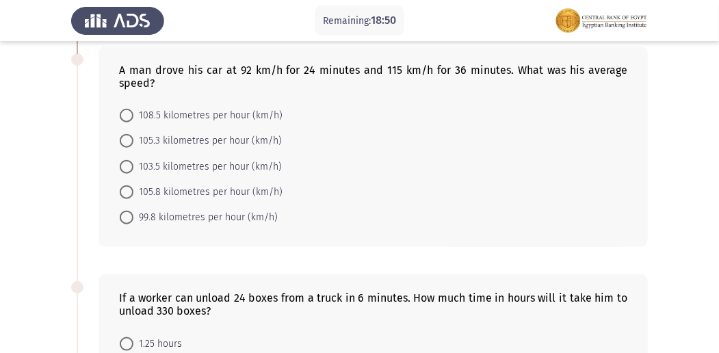
scroll to position [493, 0]
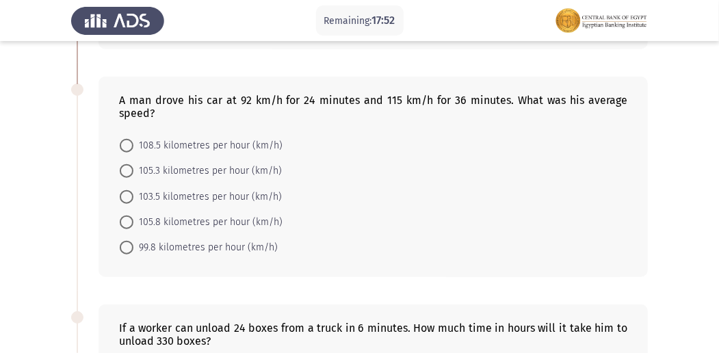
click at [119, 214] on mat-radio-button "105.8 kilometres per hour (km/h)" at bounding box center [201, 221] width 181 height 25
click at [126, 215] on span at bounding box center [127, 222] width 14 height 14
click at [126, 215] on input "105.8 kilometres per hour (km/h)" at bounding box center [127, 222] width 14 height 14
radio input "true"
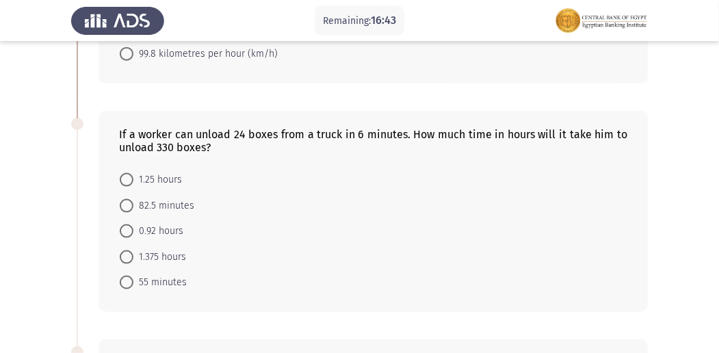
scroll to position [691, 0]
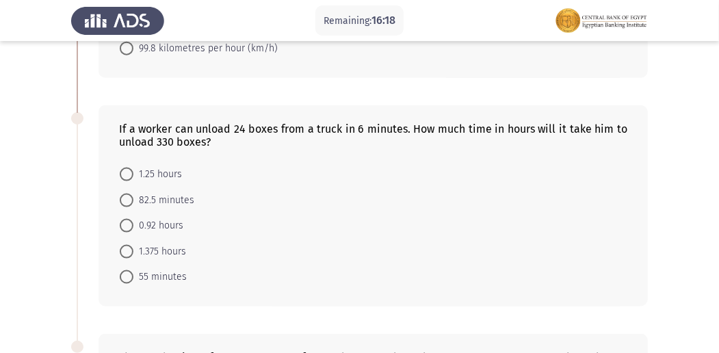
click at [129, 195] on span at bounding box center [127, 201] width 14 height 14
click at [129, 195] on input "82.5 minutes" at bounding box center [127, 201] width 14 height 14
radio input "true"
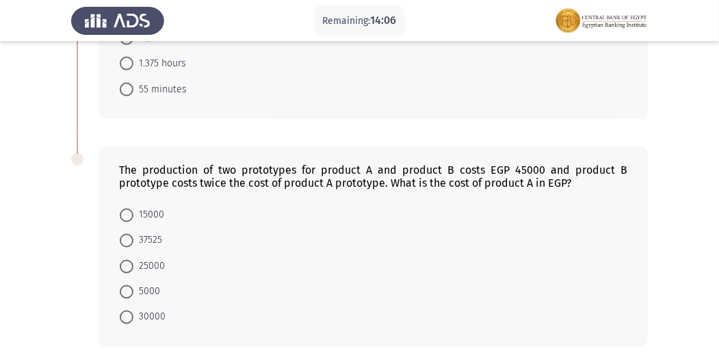
scroll to position [926, 0]
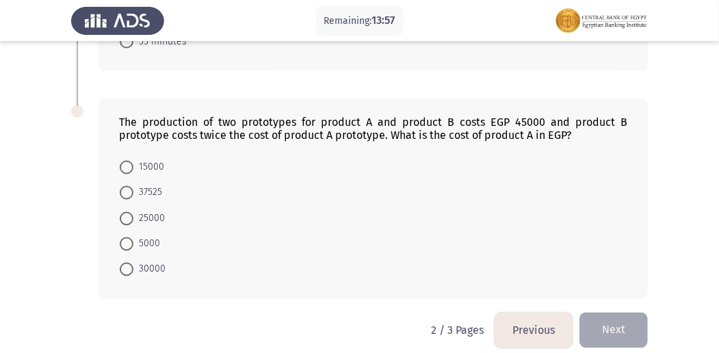
click at [137, 236] on span "5000" at bounding box center [146, 244] width 27 height 16
click at [133, 237] on input "5000" at bounding box center [127, 244] width 14 height 14
radio input "true"
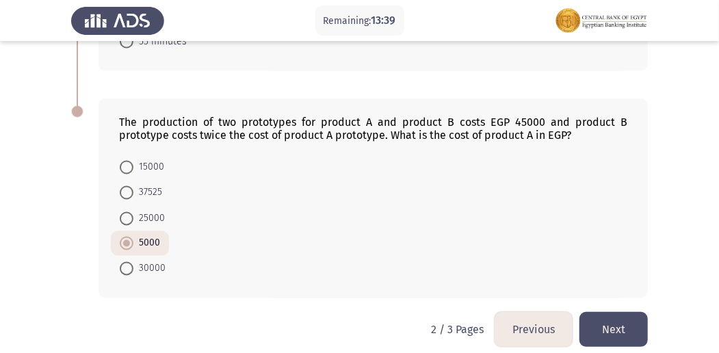
click at [132, 212] on span at bounding box center [127, 219] width 14 height 14
click at [132, 212] on input "25000" at bounding box center [127, 219] width 14 height 14
radio input "true"
click at [623, 325] on button "Next" at bounding box center [613, 329] width 68 height 35
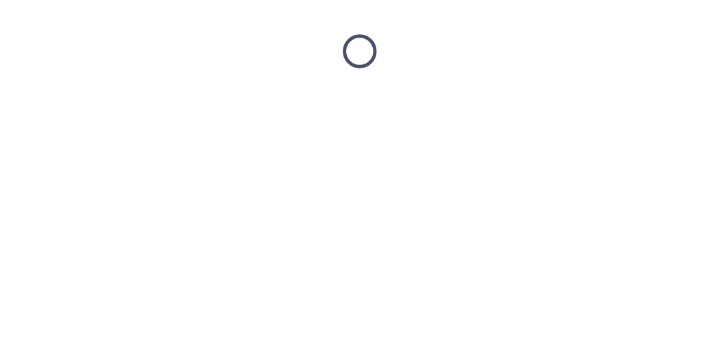
scroll to position [0, 0]
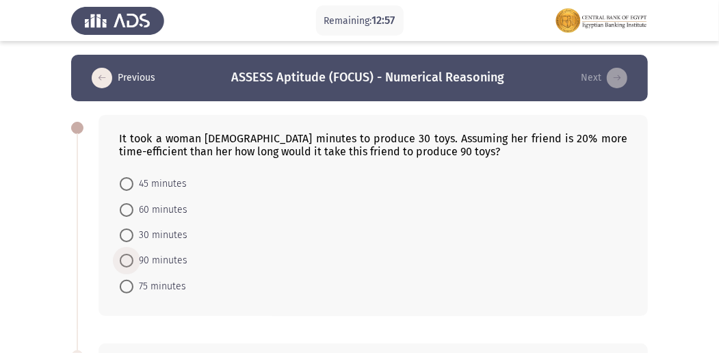
click at [128, 263] on span at bounding box center [127, 261] width 14 height 14
click at [128, 263] on input "90 minutes" at bounding box center [127, 261] width 14 height 14
radio input "true"
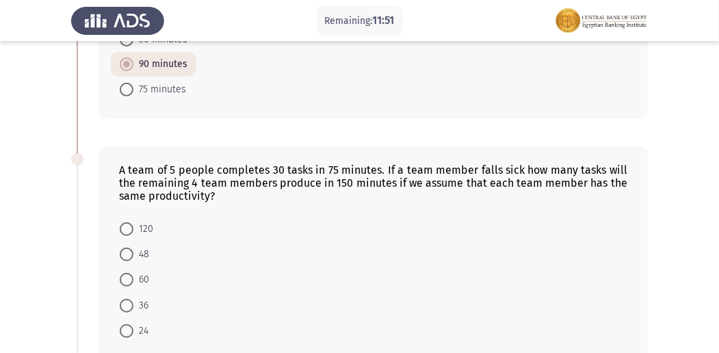
scroll to position [252, 0]
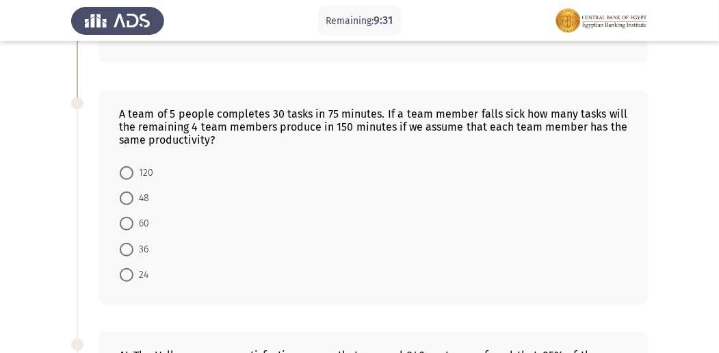
click at [122, 245] on span at bounding box center [127, 250] width 14 height 14
click at [122, 245] on input "36" at bounding box center [127, 250] width 14 height 14
radio input "true"
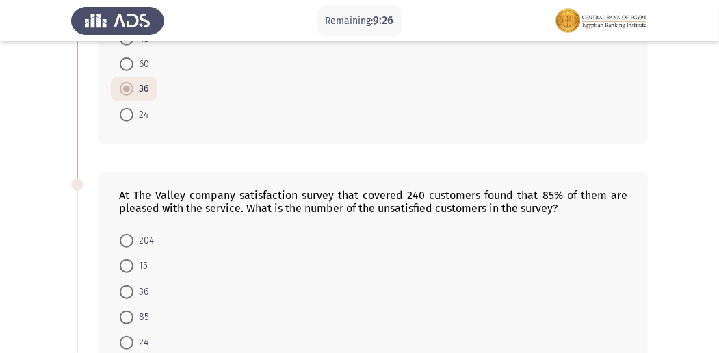
scroll to position [405, 0]
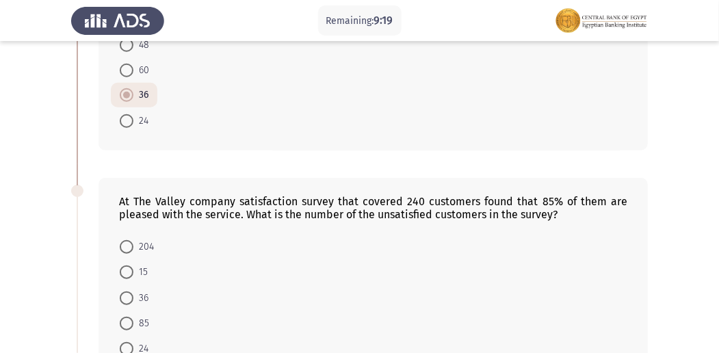
drag, startPoint x: 717, startPoint y: 211, endPoint x: 722, endPoint y: 227, distance: 17.1
click at [719, 227] on html "Remaining: 9:19 Previous ASSESS Aptitude (FOCUS) - Numerical Reasoning Next It …" at bounding box center [359, 135] width 719 height 1080
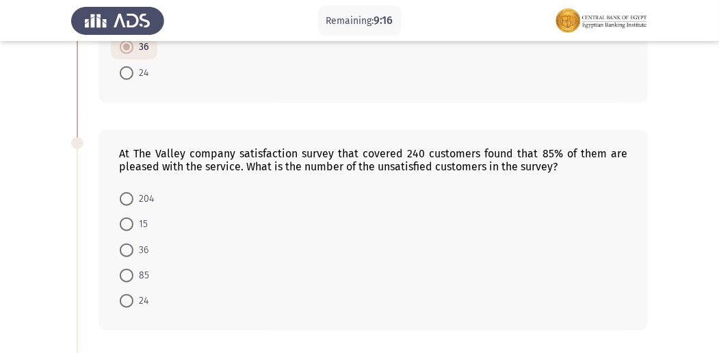
scroll to position [466, 0]
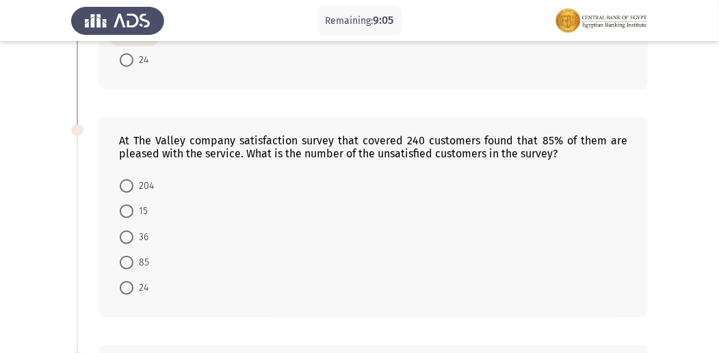
click at [121, 230] on span at bounding box center [127, 237] width 14 height 14
click at [121, 230] on input "36" at bounding box center [127, 237] width 14 height 14
radio input "true"
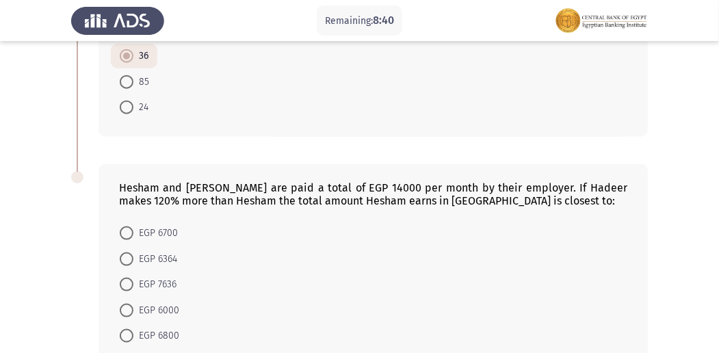
scroll to position [661, 0]
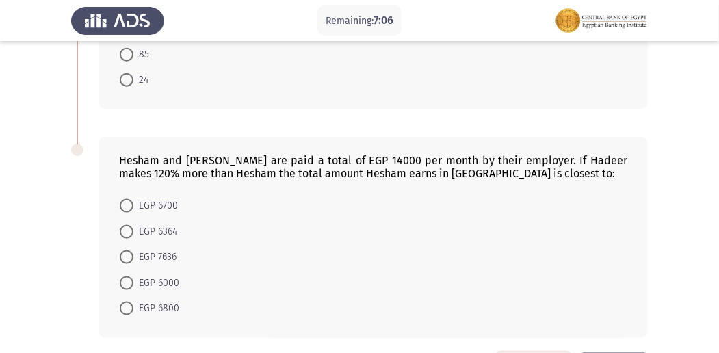
scroll to position [670, 0]
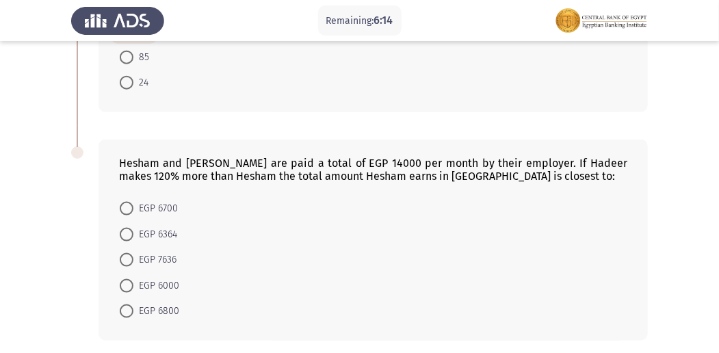
click at [137, 306] on span "EGP 6800" at bounding box center [156, 311] width 46 height 16
click at [133, 306] on input "EGP 6800" at bounding box center [127, 311] width 14 height 14
radio input "true"
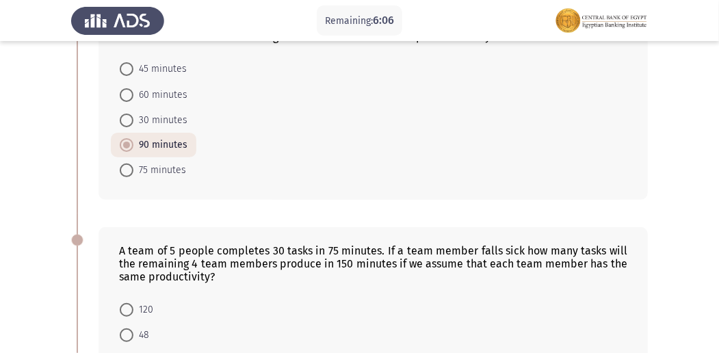
scroll to position [75, 0]
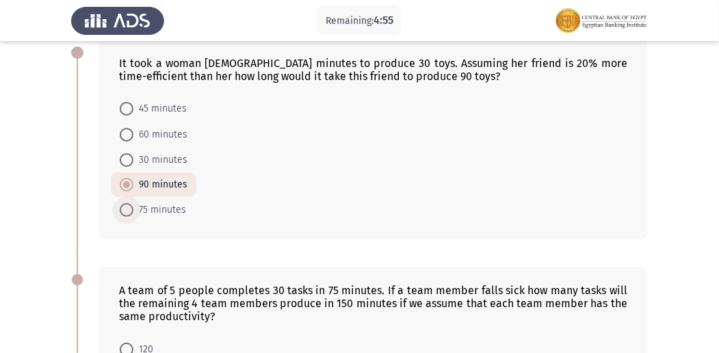
click at [122, 210] on span at bounding box center [127, 210] width 14 height 14
click at [122, 210] on input "75 minutes" at bounding box center [127, 210] width 14 height 14
radio input "true"
click at [131, 159] on span at bounding box center [127, 160] width 14 height 14
click at [131, 159] on input "30 minutes" at bounding box center [127, 160] width 14 height 14
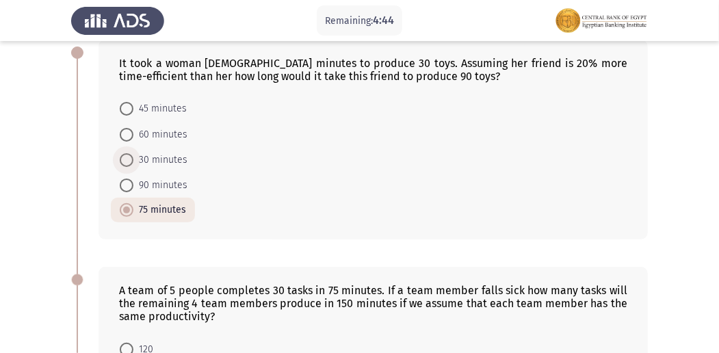
radio input "true"
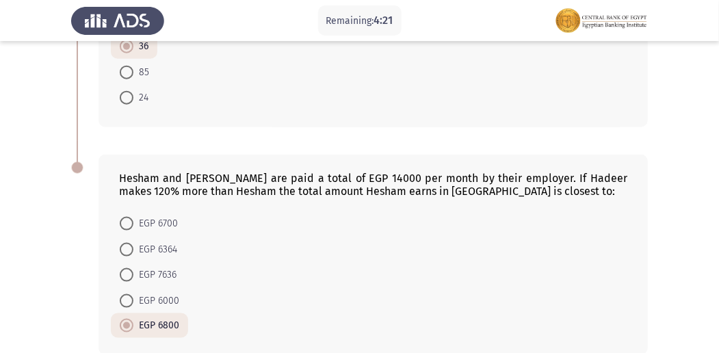
scroll to position [719, 0]
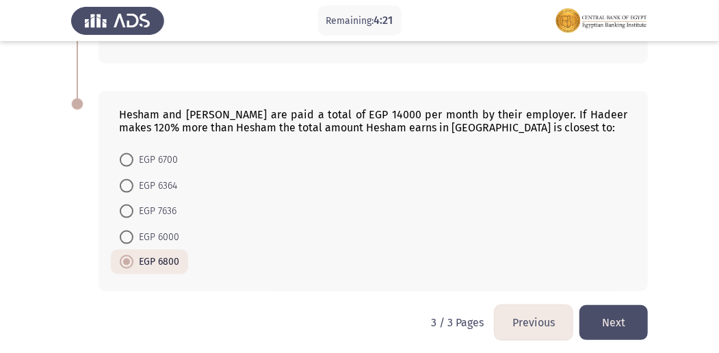
click at [535, 306] on button "Previous" at bounding box center [533, 322] width 78 height 35
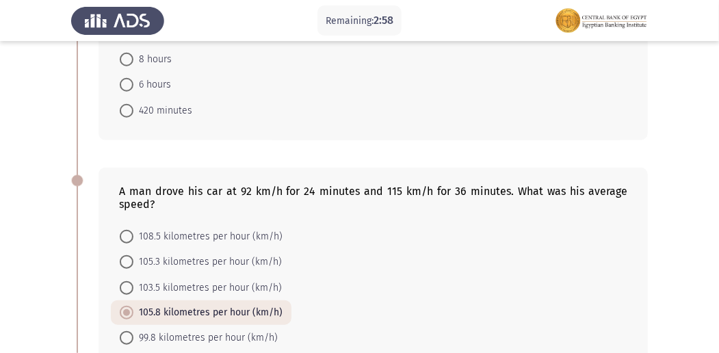
scroll to position [485, 0]
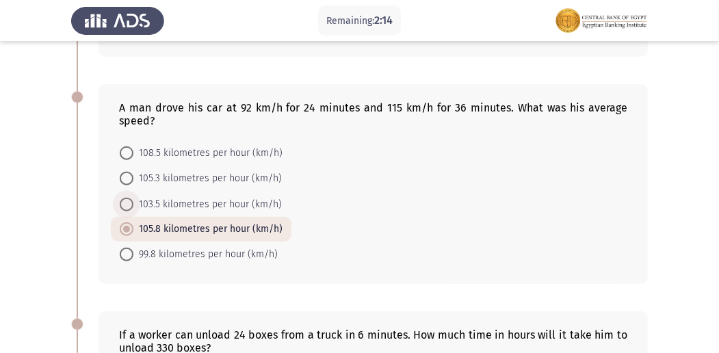
click at [129, 198] on span at bounding box center [127, 205] width 14 height 14
click at [129, 198] on input "103.5 kilometres per hour (km/h)" at bounding box center [127, 205] width 14 height 14
radio input "true"
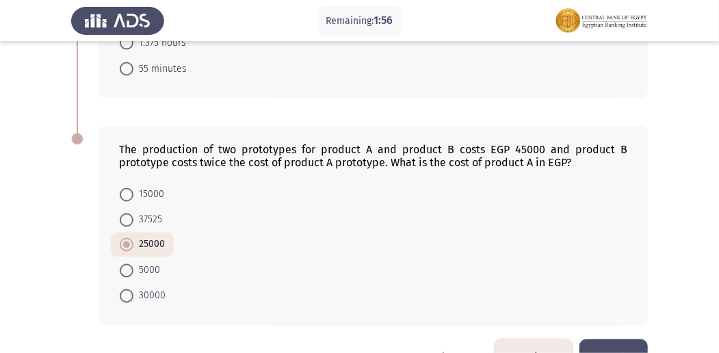
scroll to position [932, 0]
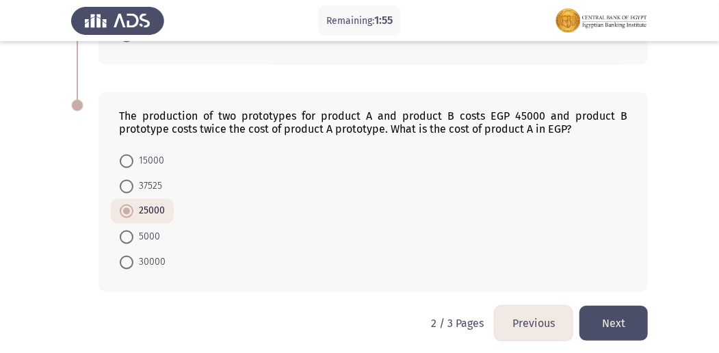
click at [520, 315] on button "Previous" at bounding box center [533, 323] width 78 height 35
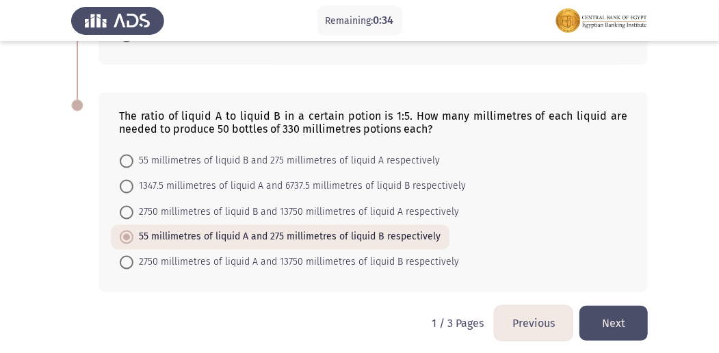
click at [619, 306] on button "Next" at bounding box center [613, 323] width 68 height 35
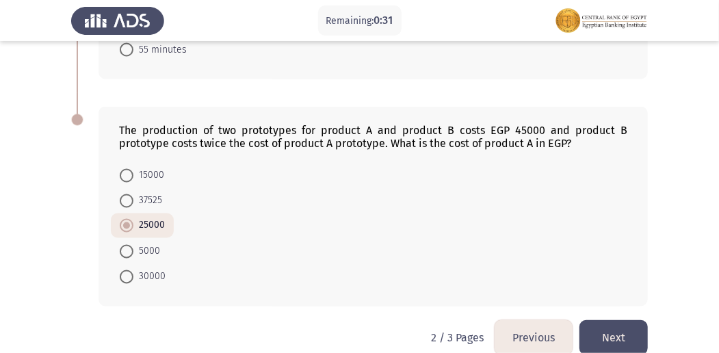
scroll to position [922, 0]
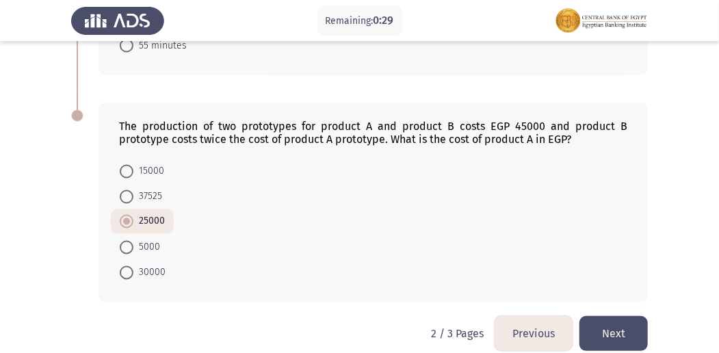
click at [617, 316] on button "Next" at bounding box center [613, 333] width 68 height 35
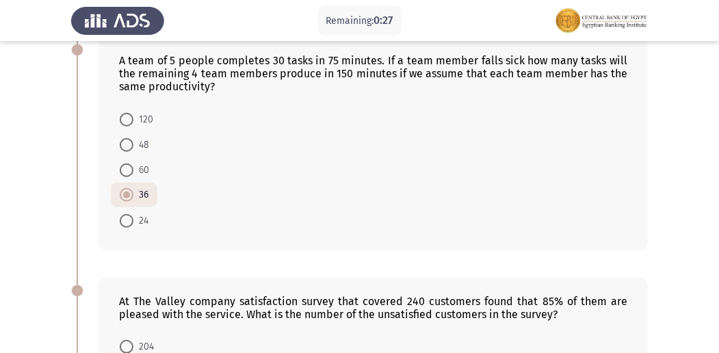
scroll to position [719, 0]
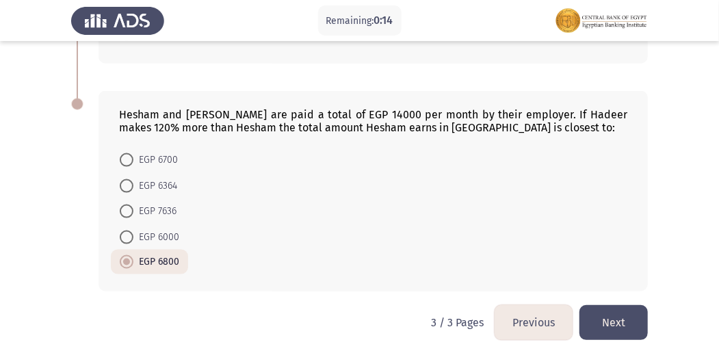
click at [618, 319] on button "Next" at bounding box center [613, 322] width 68 height 35
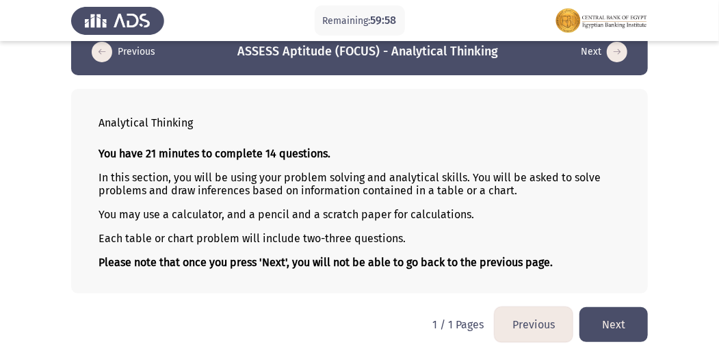
scroll to position [27, 0]
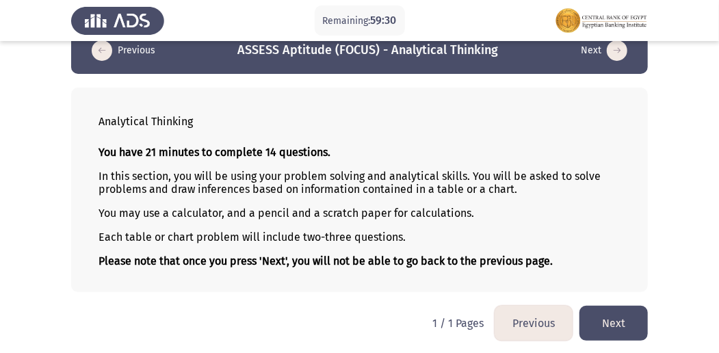
click at [641, 321] on button "Next" at bounding box center [613, 323] width 68 height 35
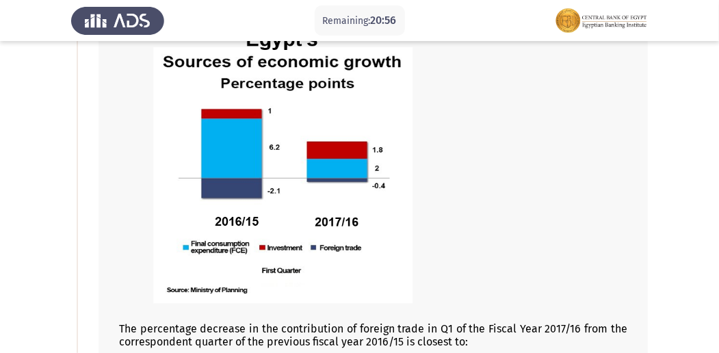
scroll to position [89, 0]
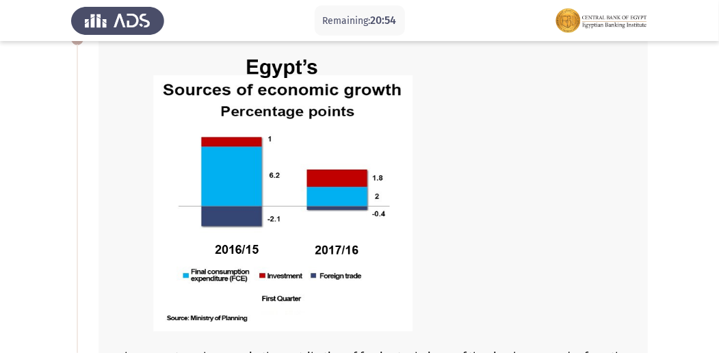
drag, startPoint x: 715, startPoint y: 104, endPoint x: 715, endPoint y: 124, distance: 19.8
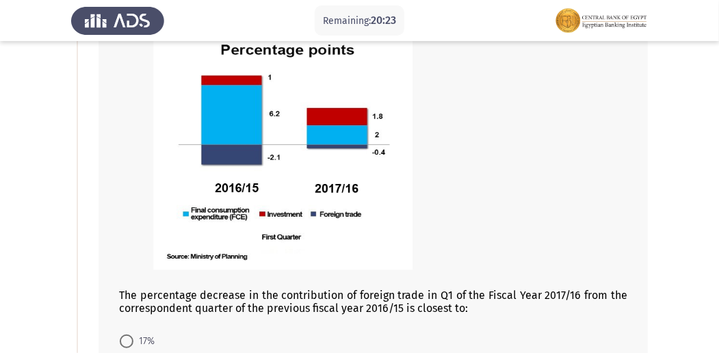
scroll to position [127, 0]
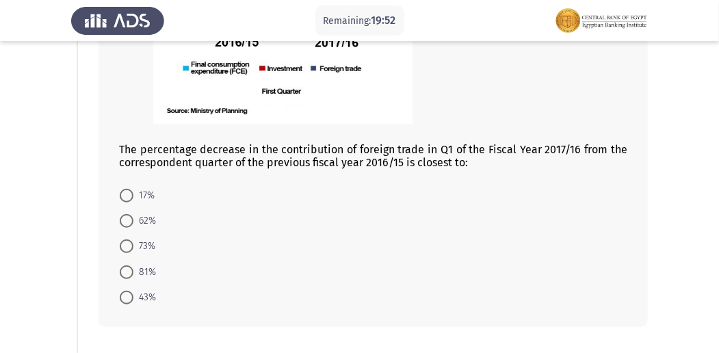
scroll to position [307, 0]
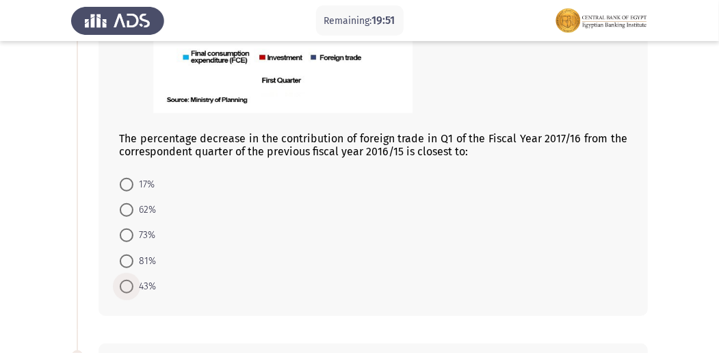
click at [122, 291] on span at bounding box center [127, 287] width 14 height 14
click at [122, 291] on input "43%" at bounding box center [127, 287] width 14 height 14
radio input "true"
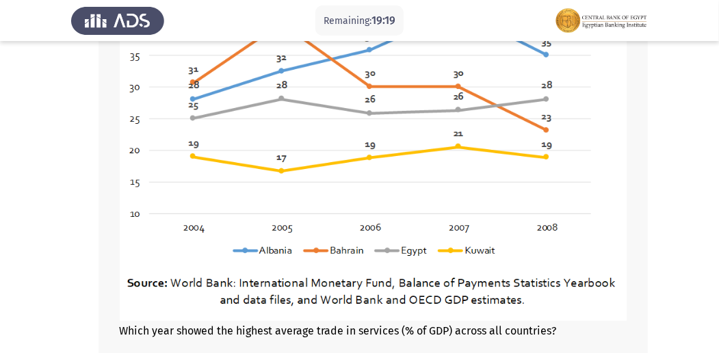
scroll to position [777, 0]
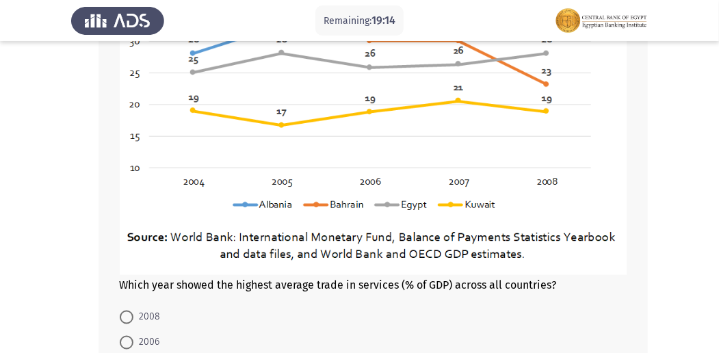
drag, startPoint x: 717, startPoint y: 231, endPoint x: 717, endPoint y: 242, distance: 10.9
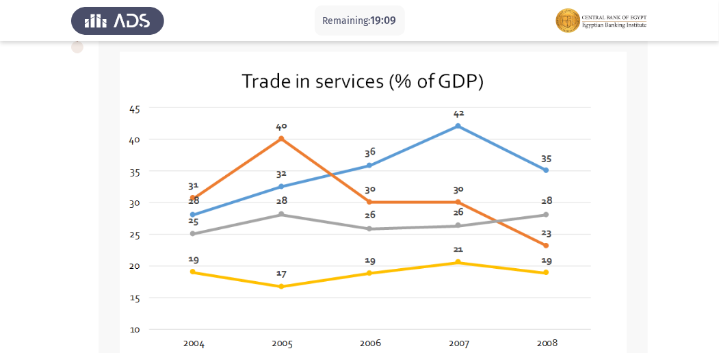
scroll to position [617, 0]
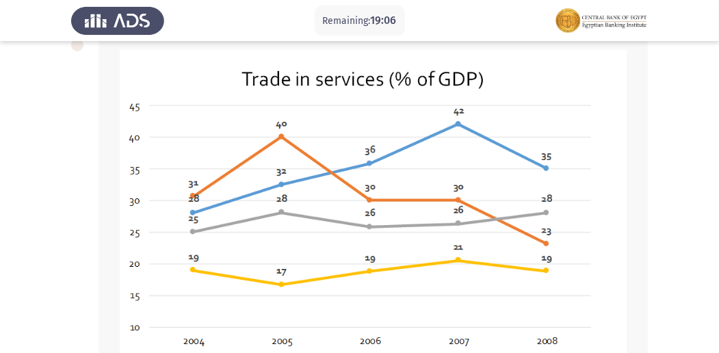
drag, startPoint x: 715, startPoint y: 200, endPoint x: 719, endPoint y: 217, distance: 17.8
click at [719, 217] on html "Remaining: 19:06 Previous ASSESS Aptitude (FOCUS) - Analytical Thinking Next Th…" at bounding box center [359, 30] width 719 height 1294
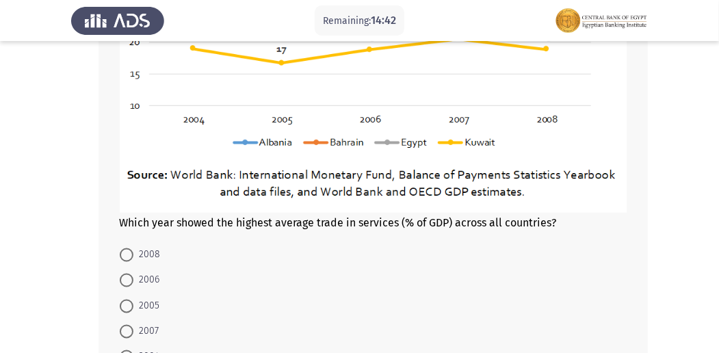
scroll to position [938, 0]
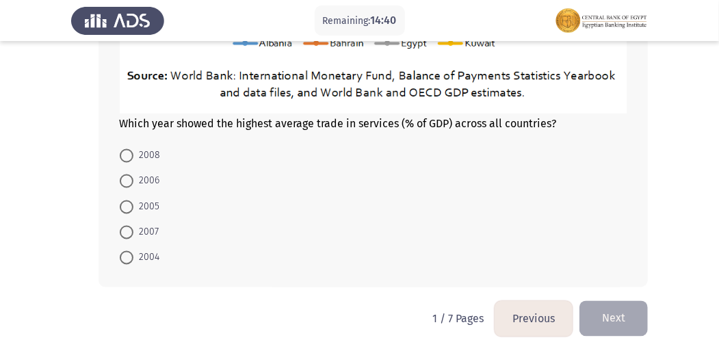
click at [134, 225] on span "2007" at bounding box center [145, 232] width 25 height 16
click at [133, 226] on input "2007" at bounding box center [127, 233] width 14 height 14
radio input "true"
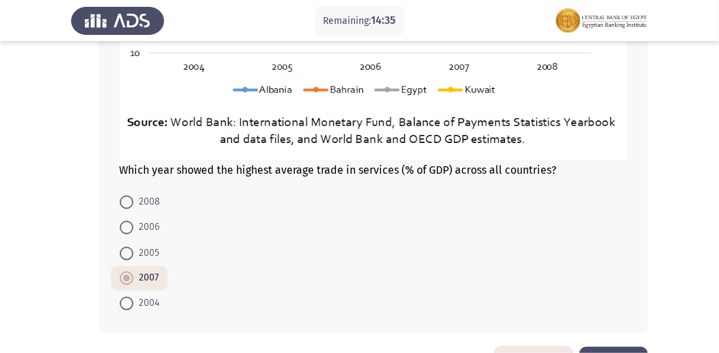
scroll to position [937, 0]
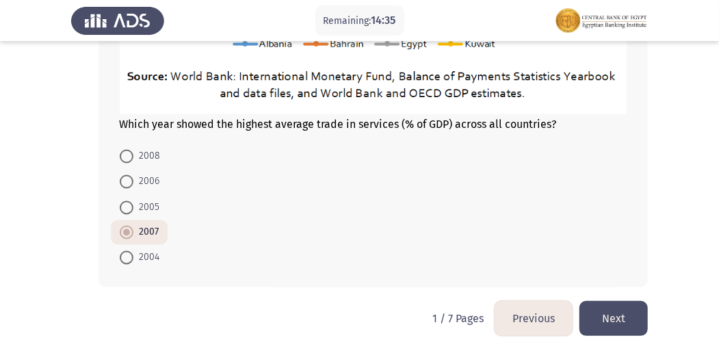
click at [618, 317] on button "Next" at bounding box center [613, 318] width 68 height 35
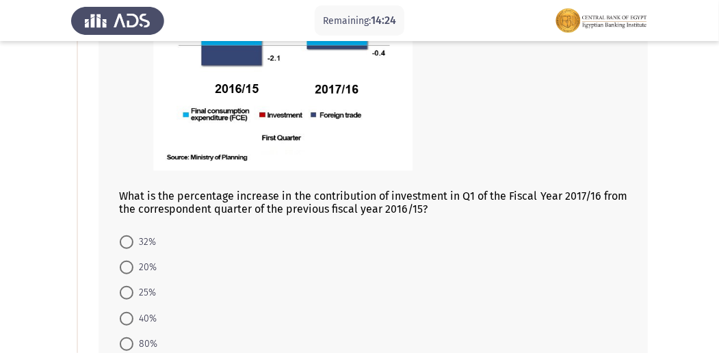
scroll to position [216, 0]
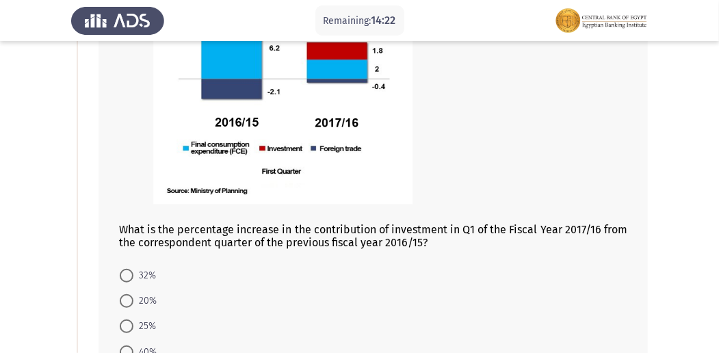
drag, startPoint x: 717, startPoint y: 118, endPoint x: 714, endPoint y: 108, distance: 10.6
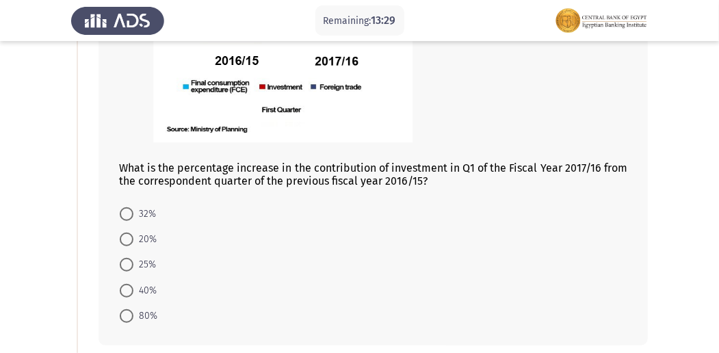
scroll to position [290, 0]
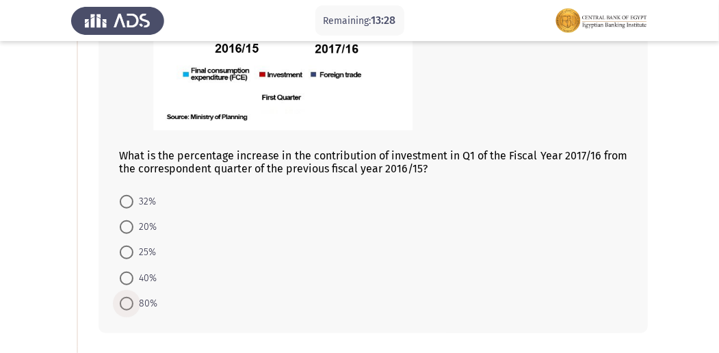
click at [123, 303] on span at bounding box center [127, 304] width 14 height 14
click at [123, 303] on input "80%" at bounding box center [127, 304] width 14 height 14
radio input "true"
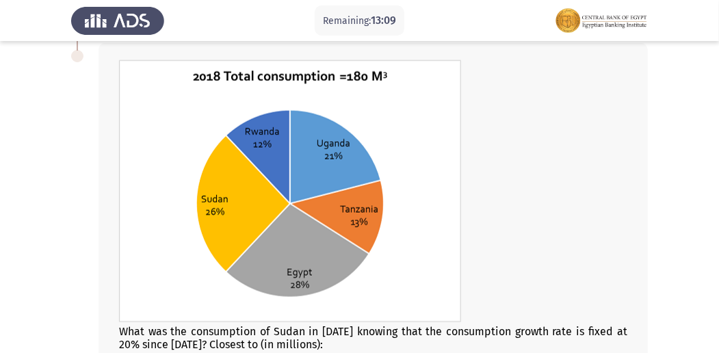
scroll to position [623, 0]
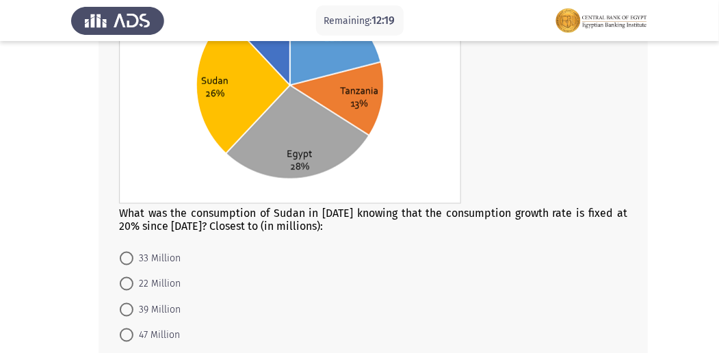
scroll to position [741, 0]
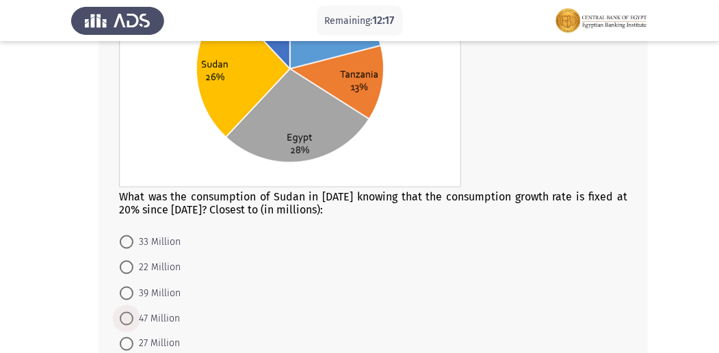
click at [130, 312] on span at bounding box center [127, 319] width 14 height 14
click at [130, 312] on input "47 Million" at bounding box center [127, 319] width 14 height 14
radio input "true"
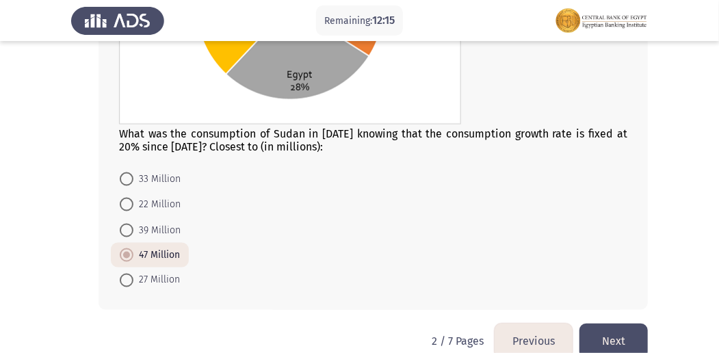
scroll to position [826, 0]
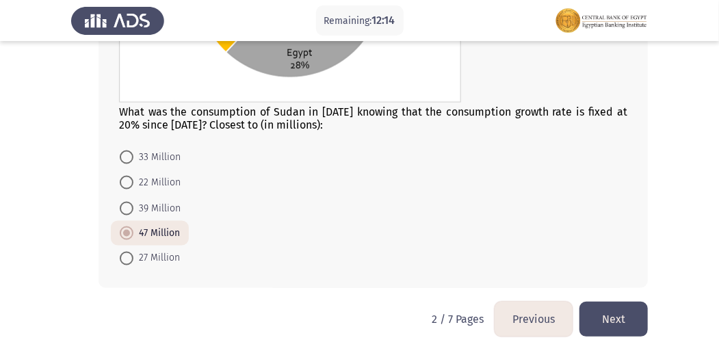
click at [596, 310] on button "Next" at bounding box center [613, 319] width 68 height 35
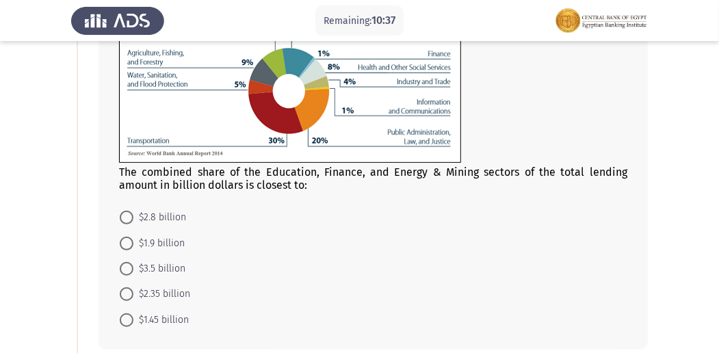
scroll to position [163, 0]
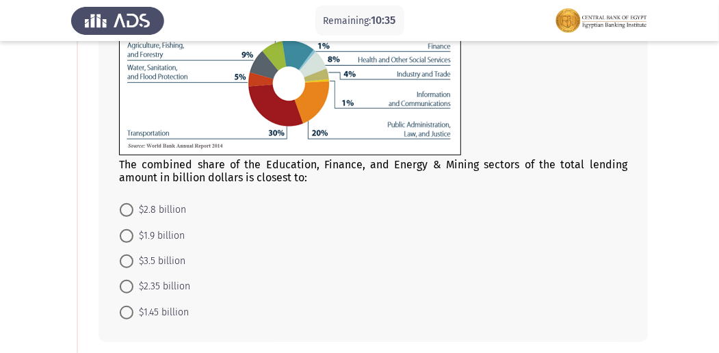
click at [122, 313] on span at bounding box center [127, 313] width 14 height 14
click at [122, 313] on input "$1.45 billion" at bounding box center [127, 313] width 14 height 14
radio input "true"
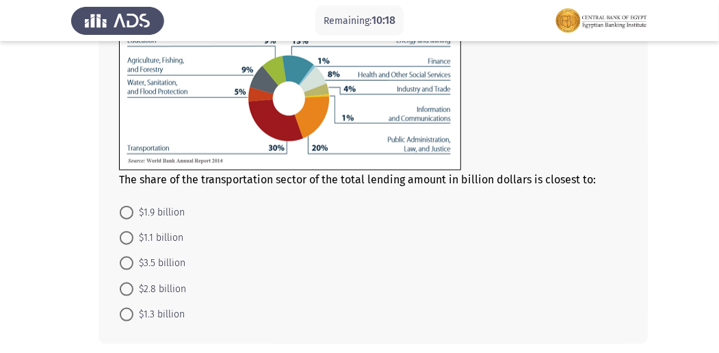
scroll to position [572, 0]
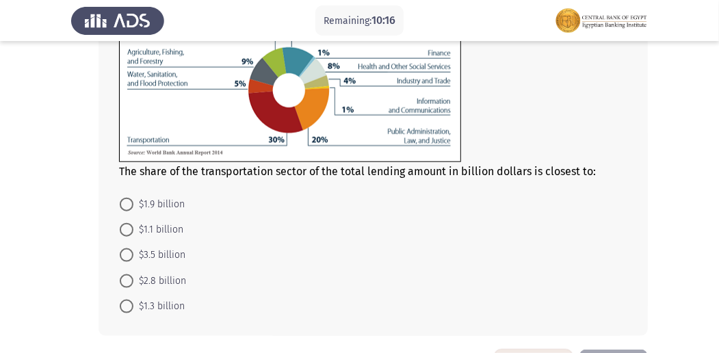
click at [131, 279] on span at bounding box center [127, 281] width 14 height 14
click at [131, 279] on input "$2.8 billion" at bounding box center [127, 281] width 14 height 14
radio input "true"
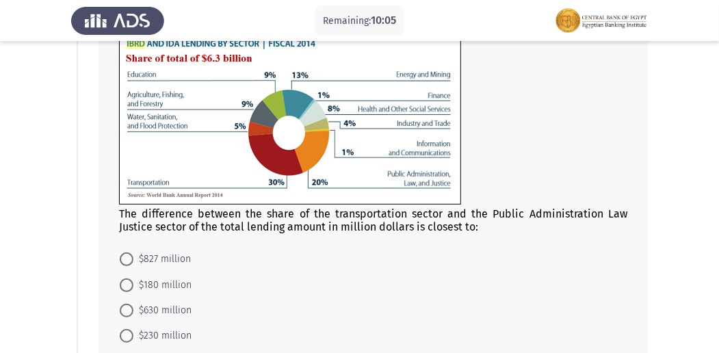
scroll to position [124, 0]
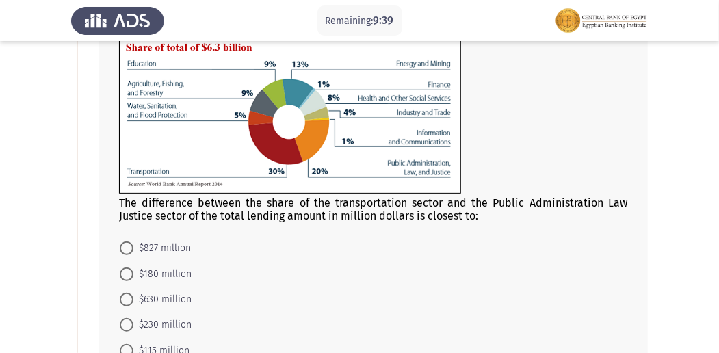
drag, startPoint x: 715, startPoint y: 126, endPoint x: 717, endPoint y: 148, distance: 22.7
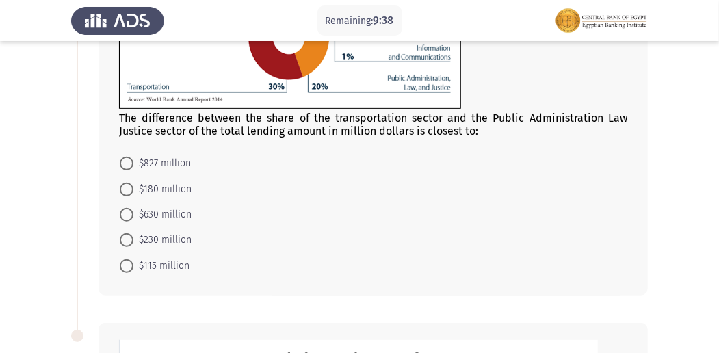
scroll to position [213, 0]
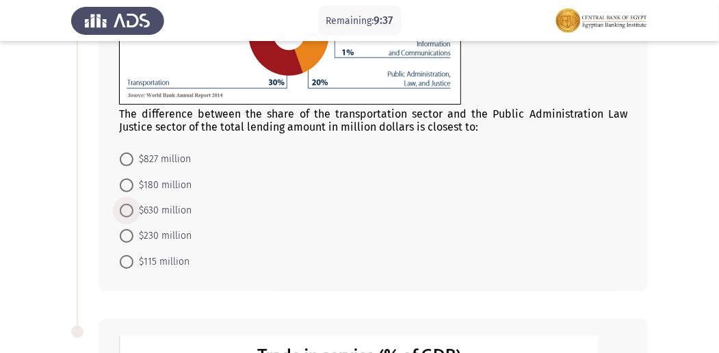
click at [130, 211] on span at bounding box center [127, 211] width 14 height 14
click at [130, 211] on input "$630 million" at bounding box center [127, 211] width 14 height 14
radio input "true"
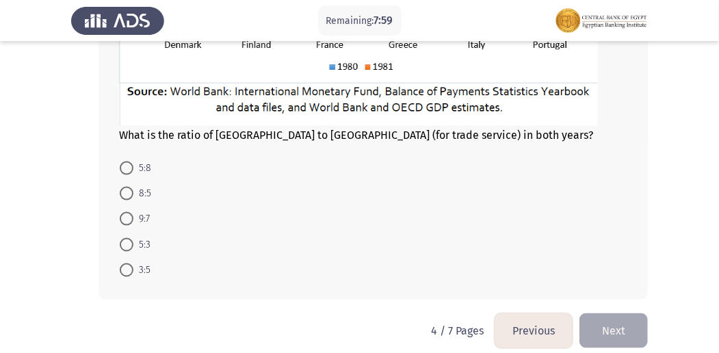
scroll to position [698, 0]
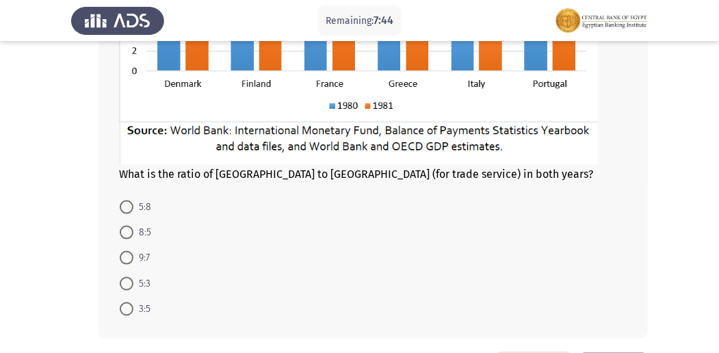
click at [127, 284] on span at bounding box center [127, 284] width 0 height 0
click at [126, 280] on input "5:3" at bounding box center [127, 284] width 14 height 14
radio input "true"
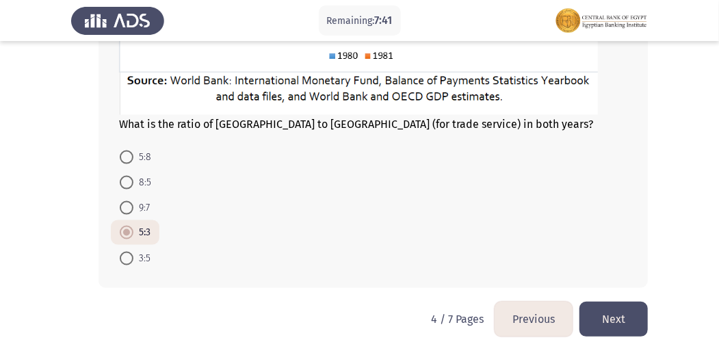
click at [611, 325] on button "Next" at bounding box center [613, 319] width 68 height 35
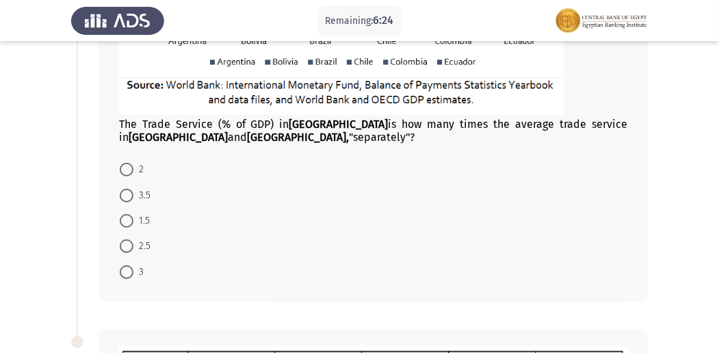
scroll to position [347, 0]
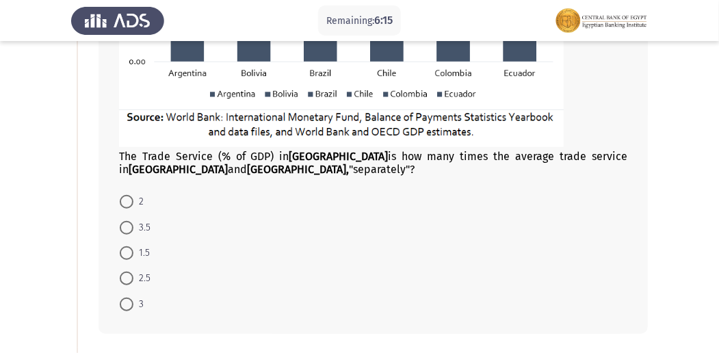
click at [127, 278] on span at bounding box center [127, 278] width 14 height 14
click at [127, 278] on input "2.5" at bounding box center [127, 278] width 14 height 14
radio input "true"
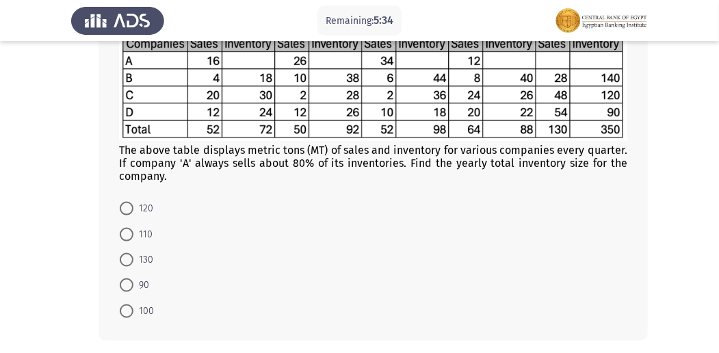
scroll to position [723, 0]
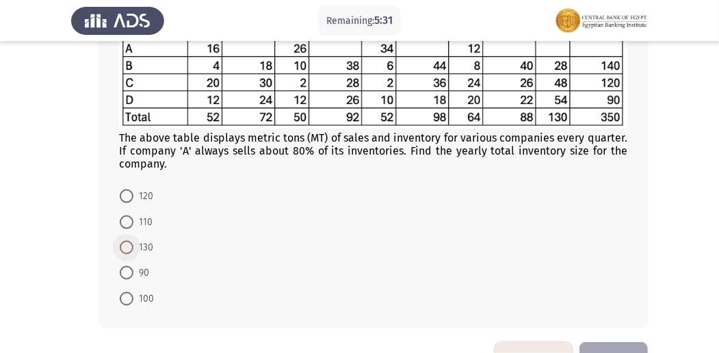
click at [127, 248] on span at bounding box center [127, 248] width 0 height 0
click at [126, 243] on input "130" at bounding box center [127, 248] width 14 height 14
radio input "true"
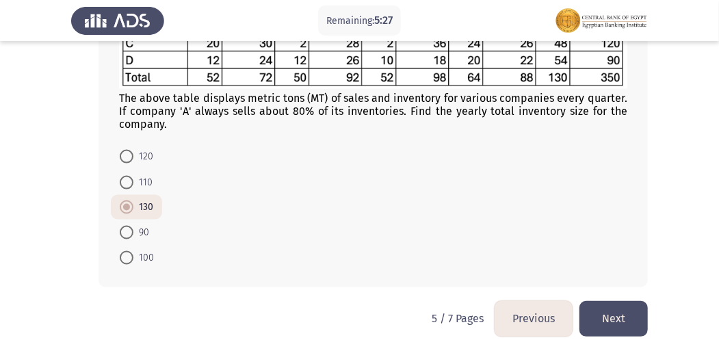
click at [615, 319] on button "Next" at bounding box center [613, 318] width 68 height 35
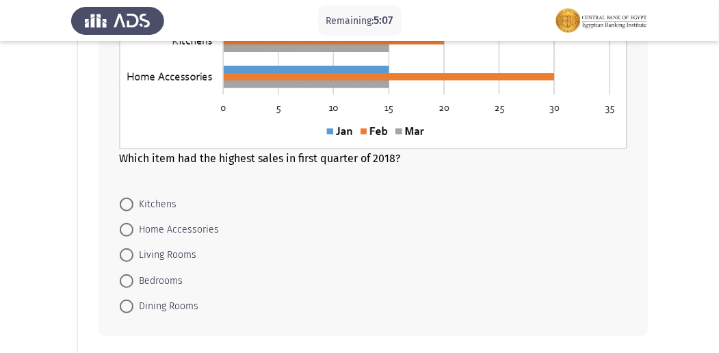
scroll to position [271, 0]
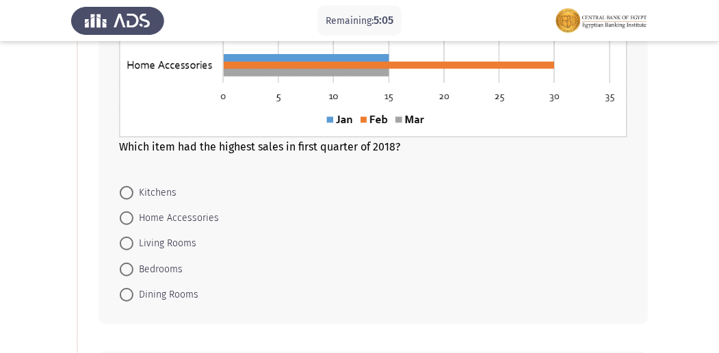
click at [127, 215] on span at bounding box center [127, 218] width 14 height 14
click at [127, 215] on input "Home Accessories" at bounding box center [127, 218] width 14 height 14
radio input "true"
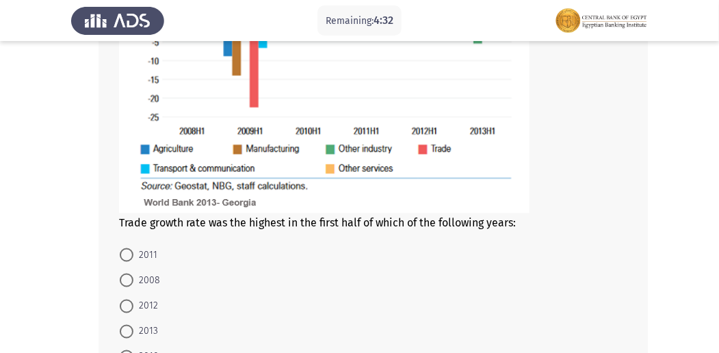
scroll to position [795, 0]
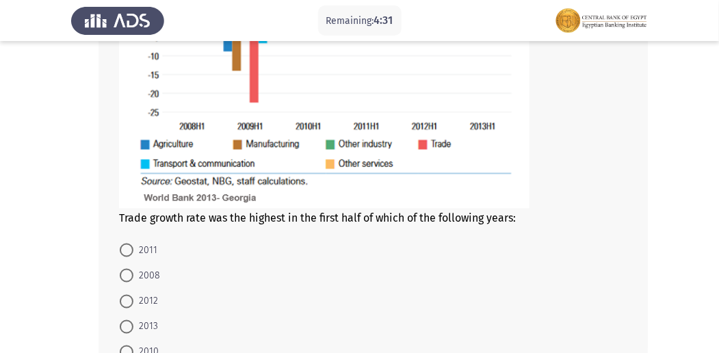
click at [132, 300] on span at bounding box center [127, 302] width 14 height 14
click at [132, 300] on input "2012" at bounding box center [127, 302] width 14 height 14
radio input "true"
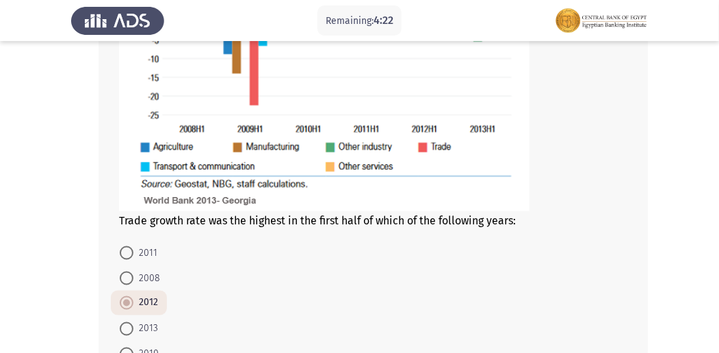
scroll to position [819, 0]
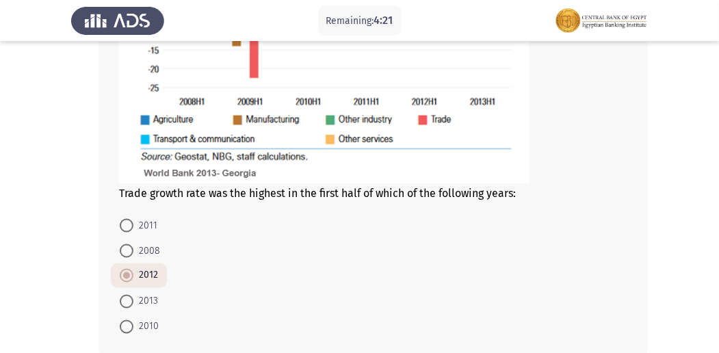
click at [122, 252] on span at bounding box center [127, 251] width 14 height 14
click at [122, 252] on input "2008" at bounding box center [127, 251] width 14 height 14
radio input "true"
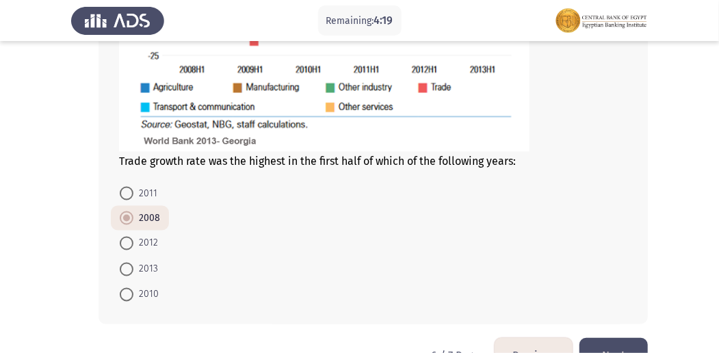
scroll to position [888, 0]
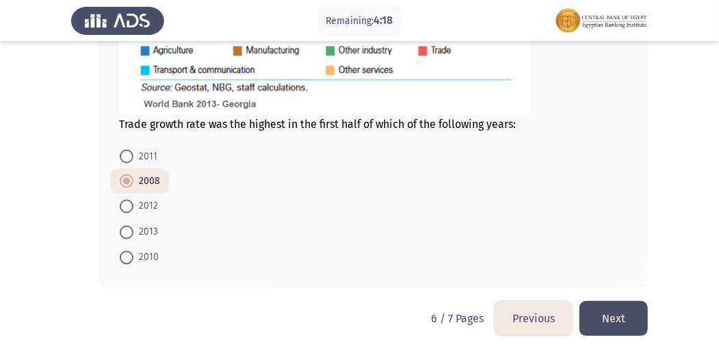
click at [618, 323] on button "Next" at bounding box center [613, 318] width 68 height 35
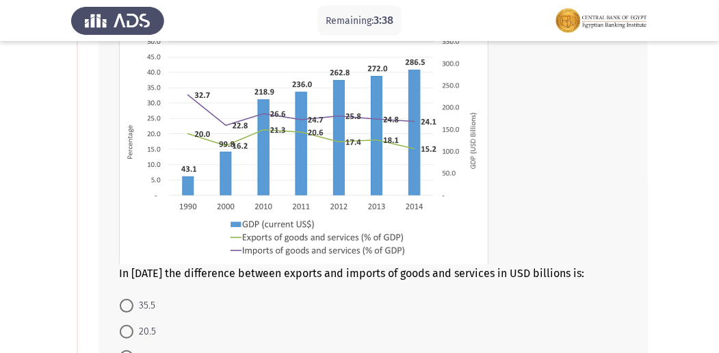
scroll to position [104, 0]
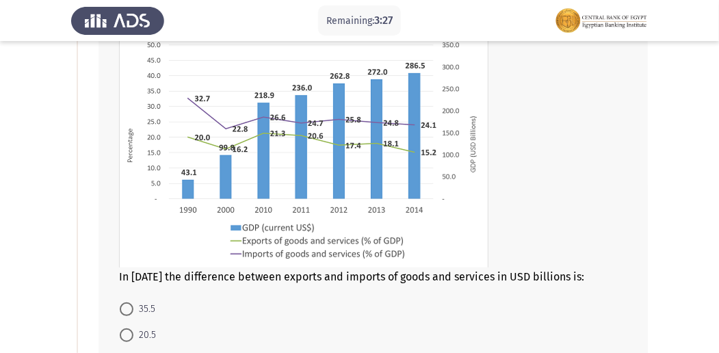
drag, startPoint x: 717, startPoint y: 92, endPoint x: 717, endPoint y: 113, distance: 20.5
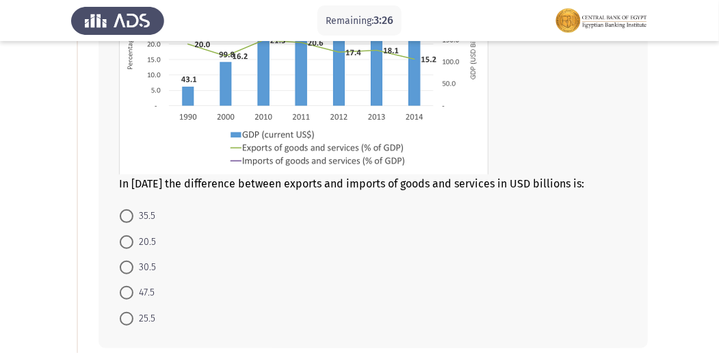
scroll to position [261, 0]
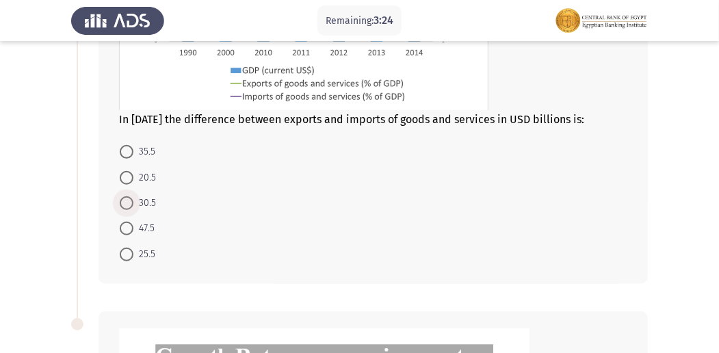
click at [126, 205] on span at bounding box center [127, 203] width 14 height 14
click at [126, 205] on input "30.5" at bounding box center [127, 203] width 14 height 14
radio input "true"
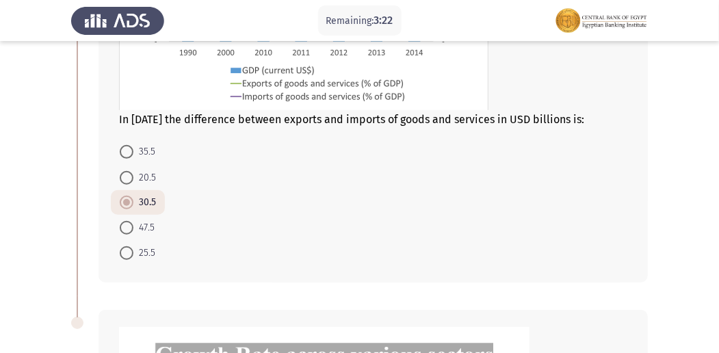
click at [121, 174] on span at bounding box center [127, 178] width 14 height 14
click at [121, 174] on input "20.5" at bounding box center [127, 178] width 14 height 14
radio input "true"
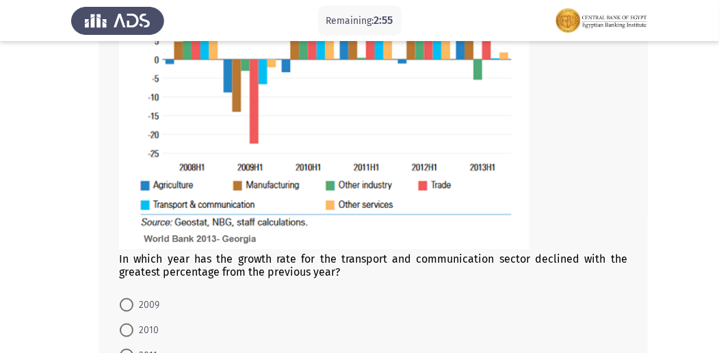
scroll to position [756, 0]
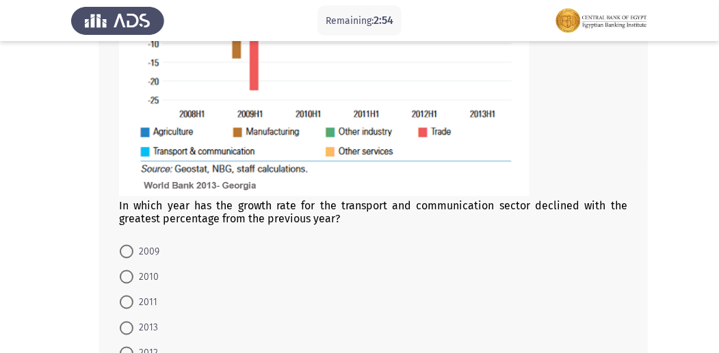
click at [122, 256] on label "2009" at bounding box center [140, 251] width 40 height 16
click at [122, 256] on input "2009" at bounding box center [127, 252] width 14 height 14
radio input "true"
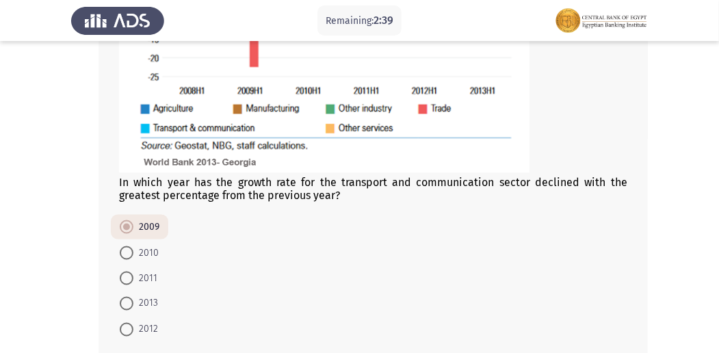
scroll to position [851, 0]
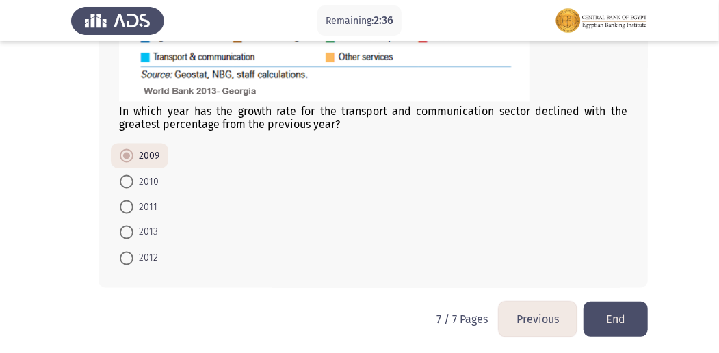
click at [611, 321] on button "End" at bounding box center [615, 319] width 64 height 35
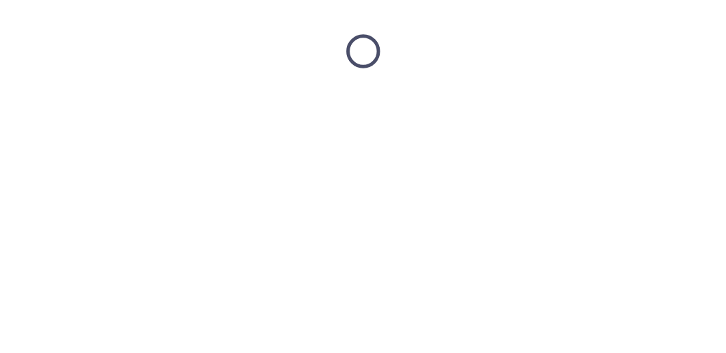
scroll to position [0, 0]
